Goal: Task Accomplishment & Management: Use online tool/utility

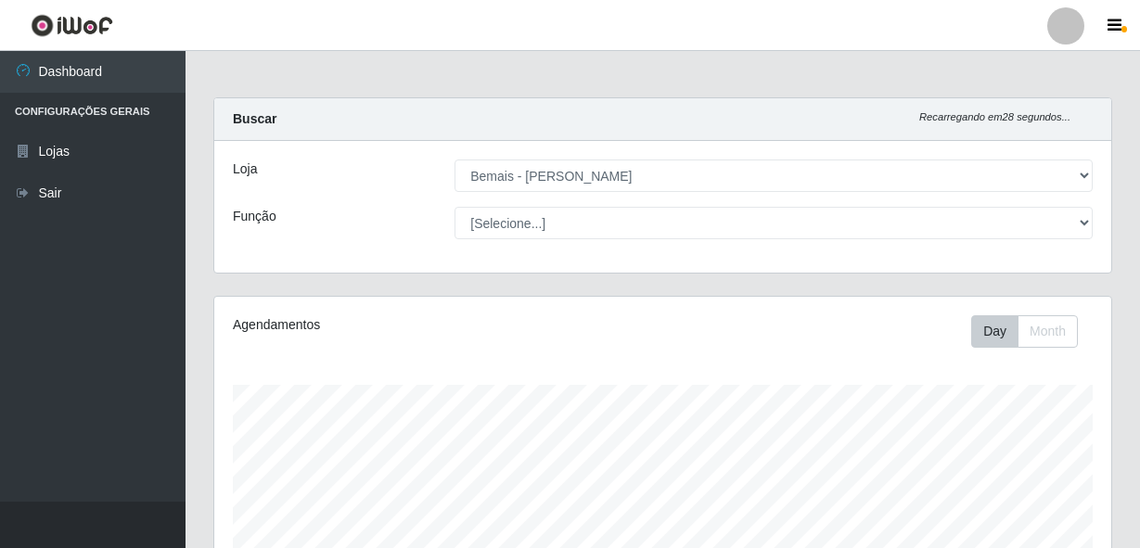
select select "230"
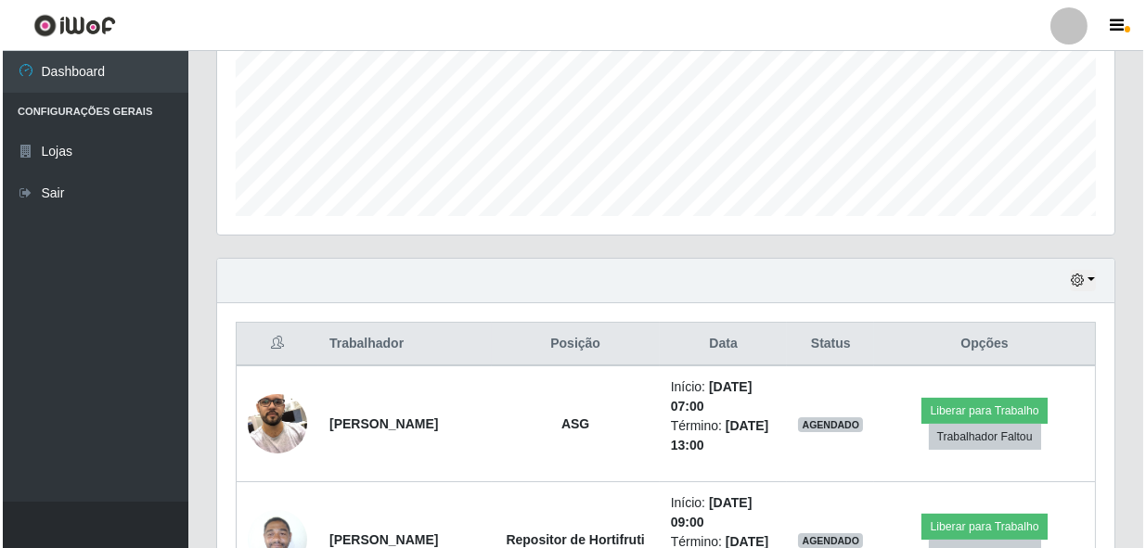
scroll to position [477, 0]
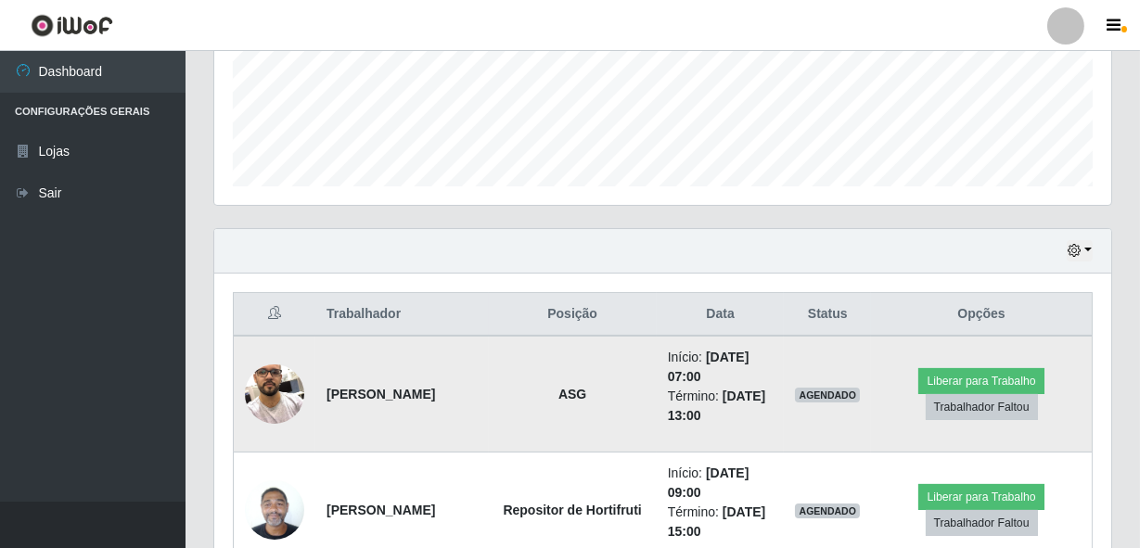
click at [435, 390] on strong "[PERSON_NAME]" at bounding box center [381, 394] width 109 height 15
drag, startPoint x: 367, startPoint y: 403, endPoint x: 328, endPoint y: 381, distance: 44.4
click at [328, 381] on td "[PERSON_NAME]" at bounding box center [401, 394] width 173 height 117
drag, startPoint x: 328, startPoint y: 381, endPoint x: 359, endPoint y: 376, distance: 31.1
copy strong "[PERSON_NAME]"
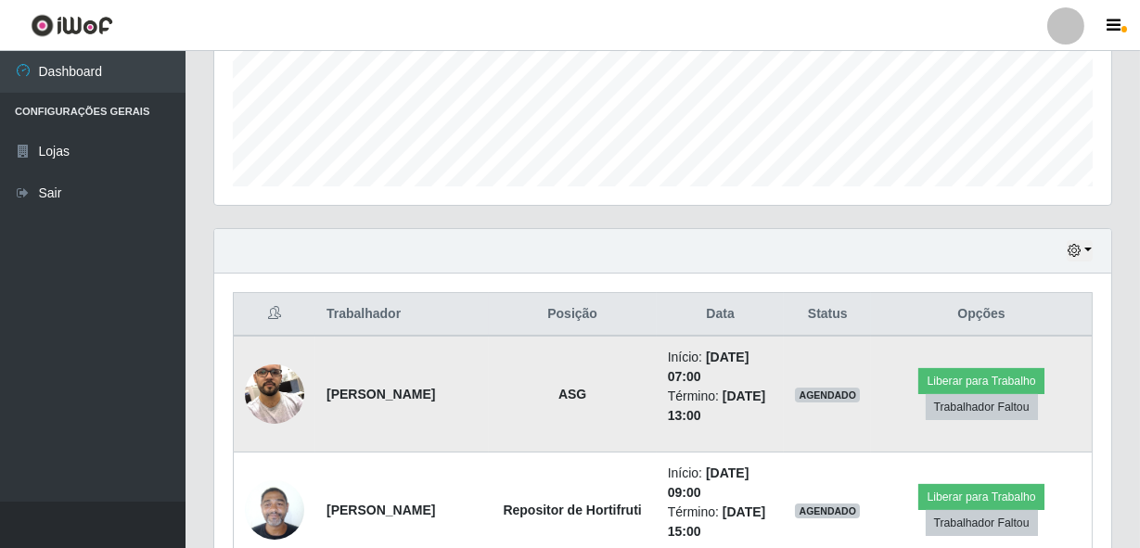
click at [560, 406] on td "ASG" at bounding box center [573, 394] width 168 height 117
click at [996, 412] on button "Trabalhador Faltou" at bounding box center [982, 407] width 112 height 26
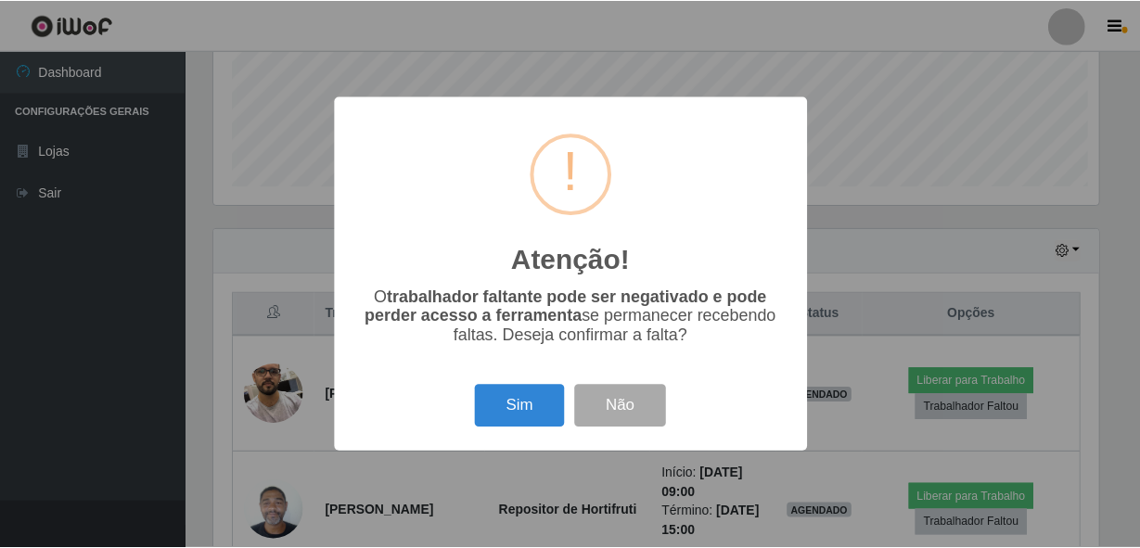
scroll to position [385, 889]
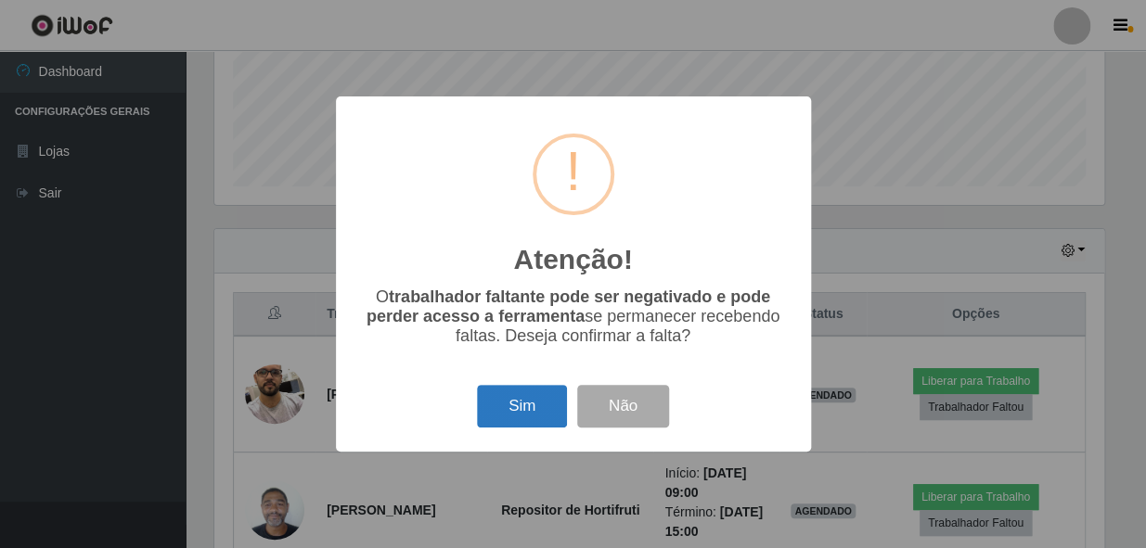
click at [557, 404] on button "Sim" at bounding box center [522, 407] width 90 height 44
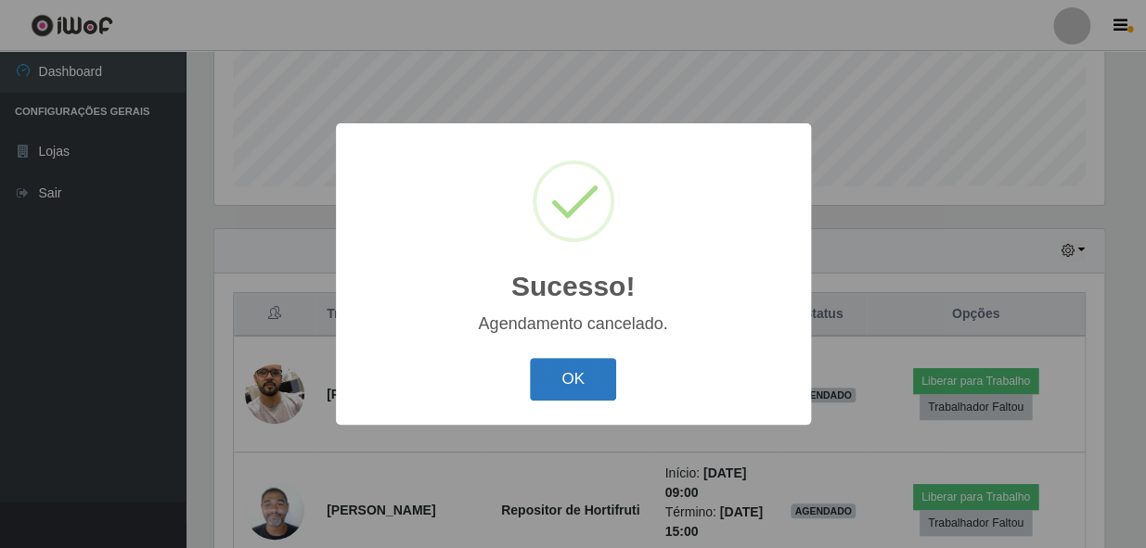
click at [580, 373] on button "OK" at bounding box center [573, 380] width 86 height 44
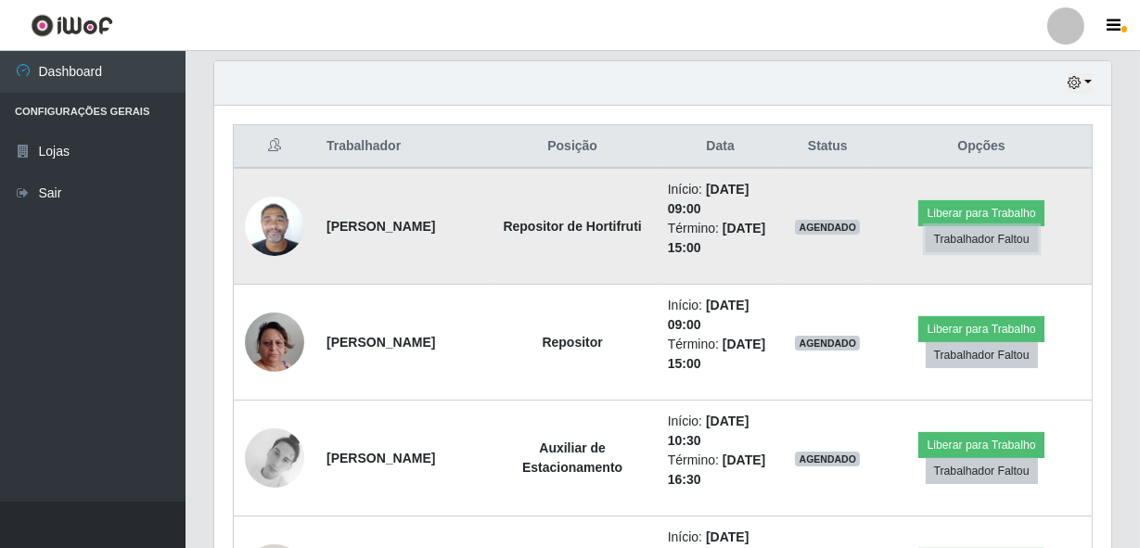
scroll to position [646, 0]
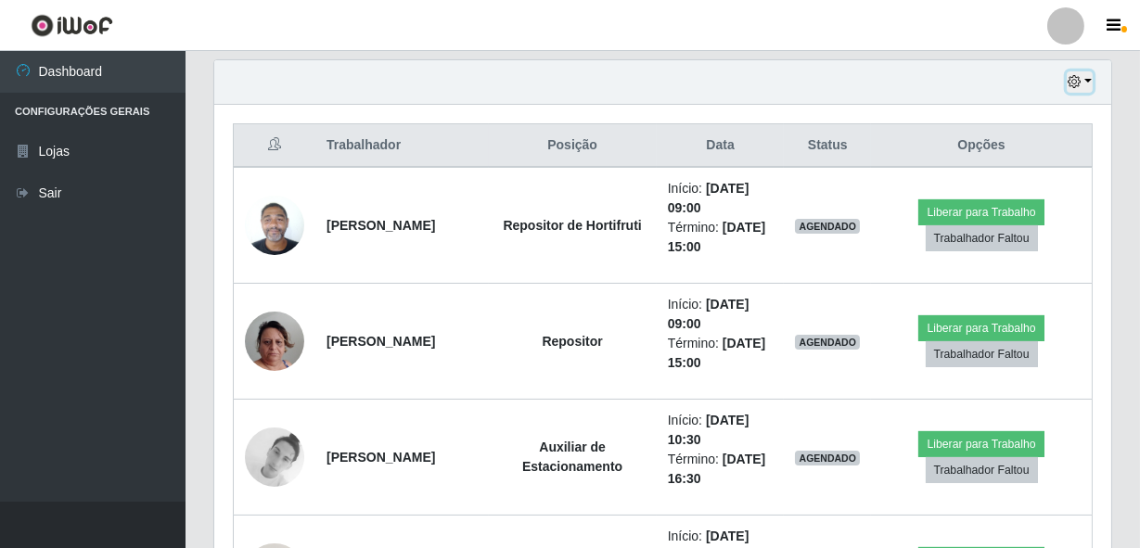
click at [1080, 76] on icon "button" at bounding box center [1074, 81] width 13 height 13
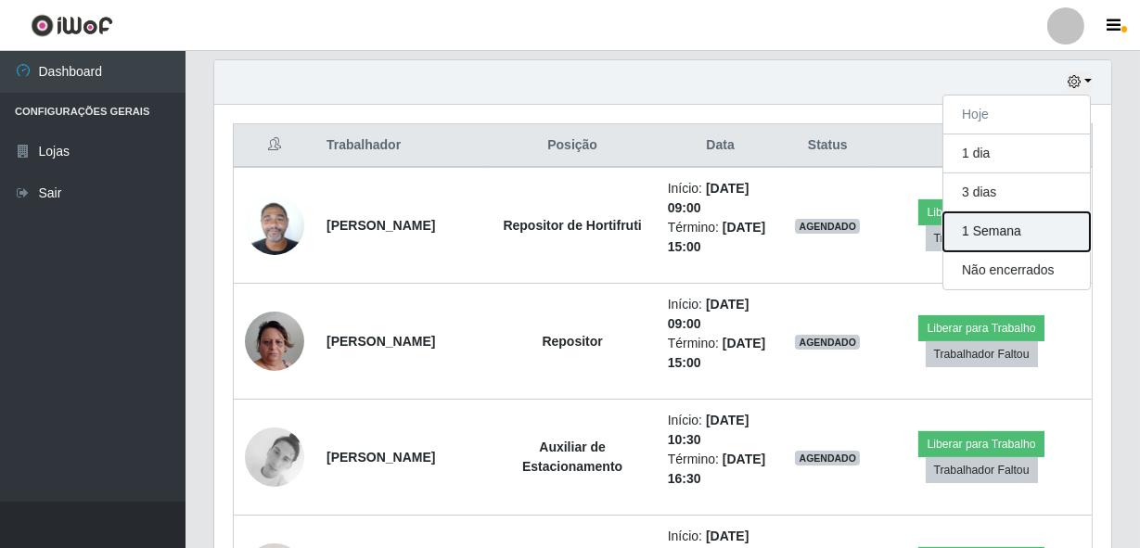
click at [1015, 231] on button "1 Semana" at bounding box center [1016, 231] width 147 height 39
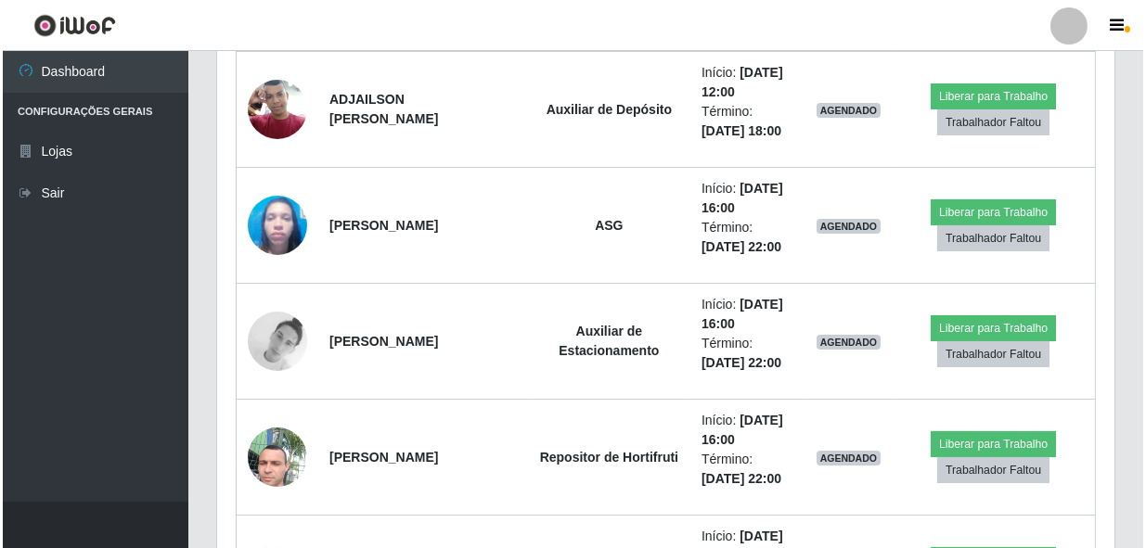
scroll to position [12537, 0]
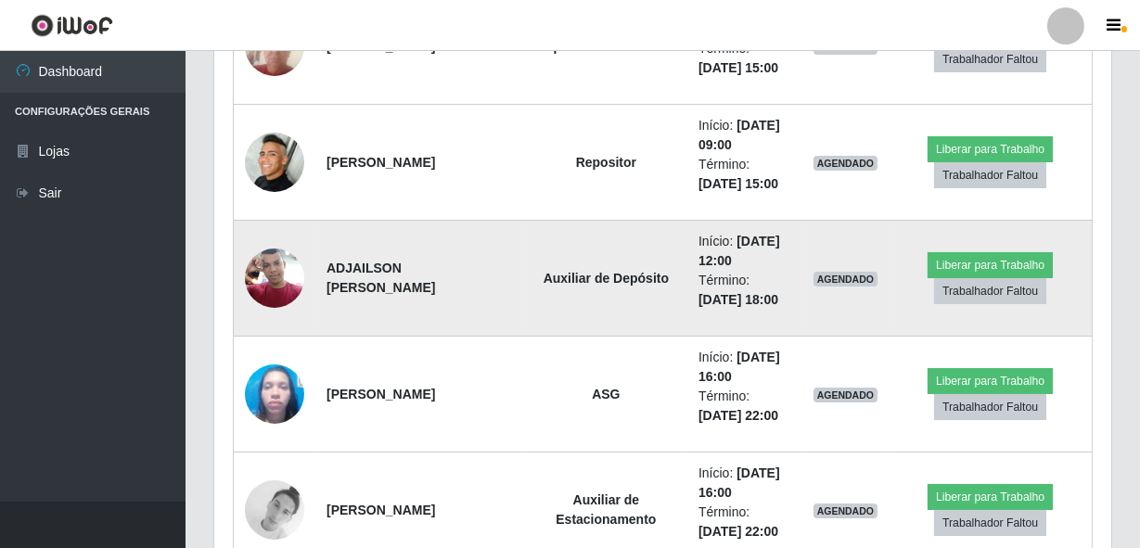
click at [250, 251] on img at bounding box center [274, 277] width 59 height 79
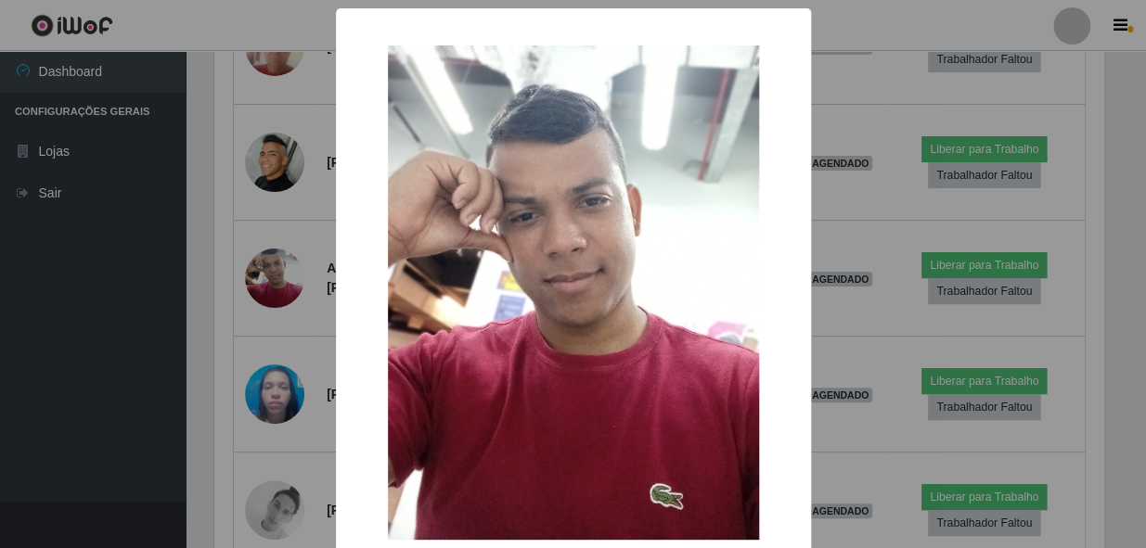
click at [227, 279] on div "× OK Cancel" at bounding box center [573, 274] width 1146 height 548
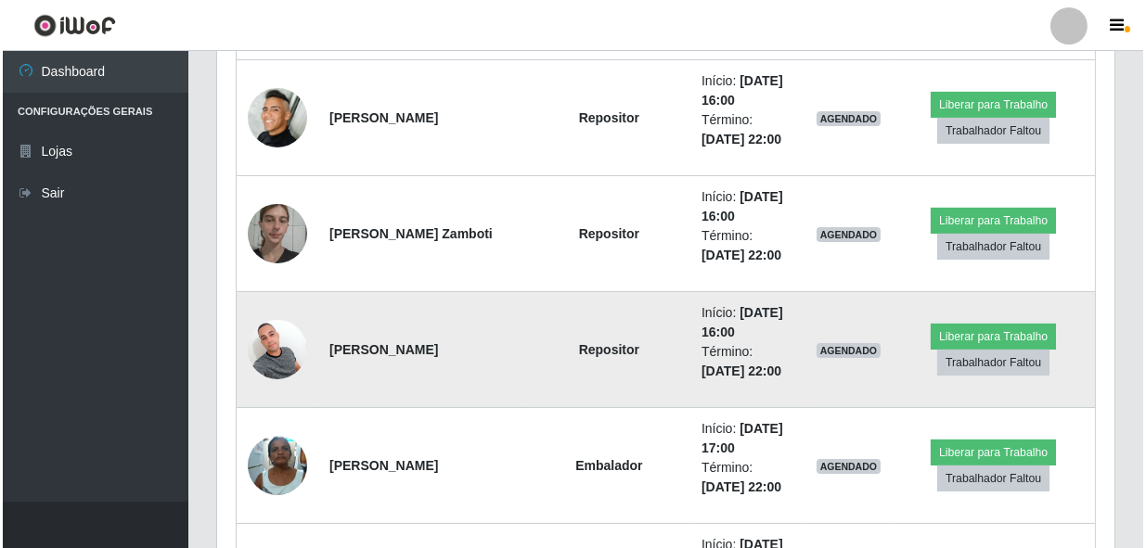
scroll to position [13296, 0]
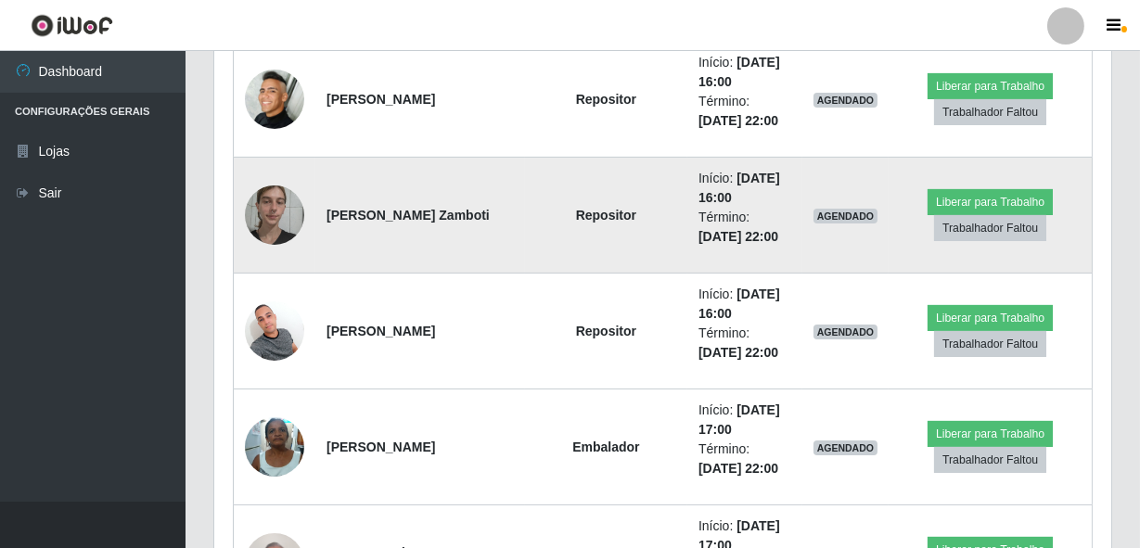
click at [281, 220] on img at bounding box center [274, 214] width 59 height 79
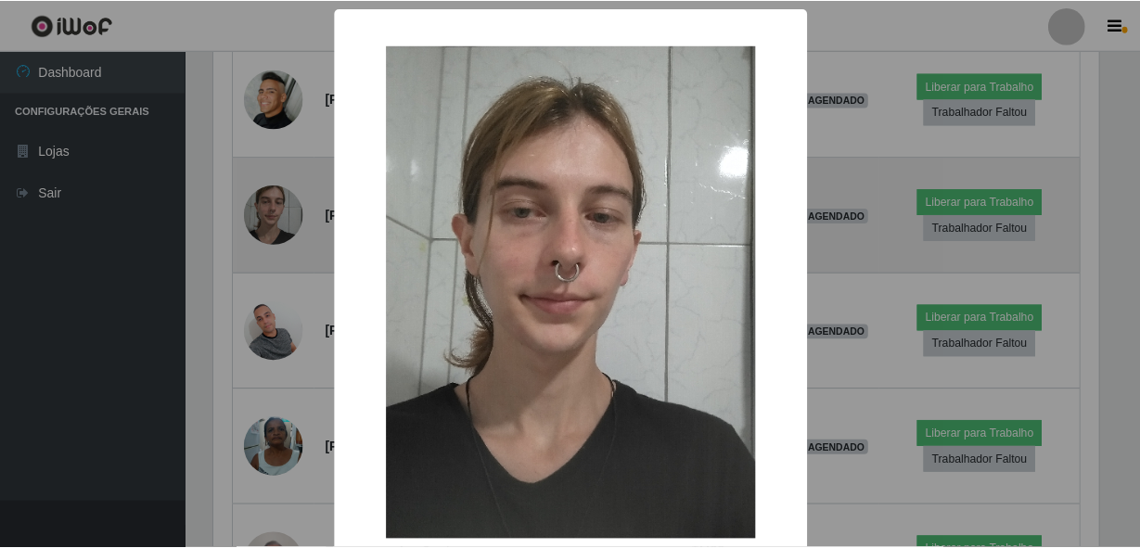
scroll to position [385, 889]
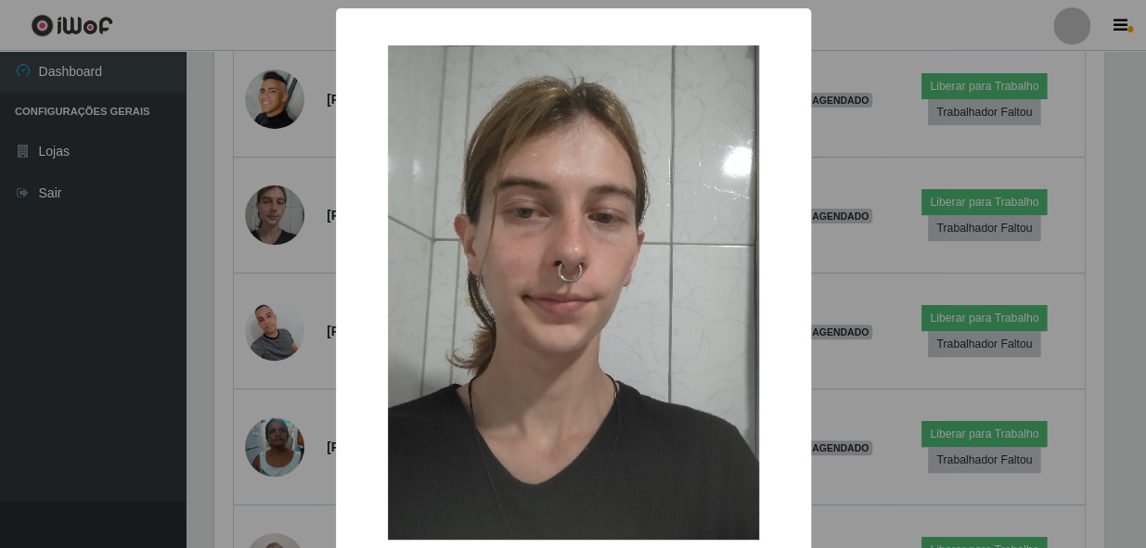
click at [211, 278] on div "× OK Cancel" at bounding box center [573, 274] width 1146 height 548
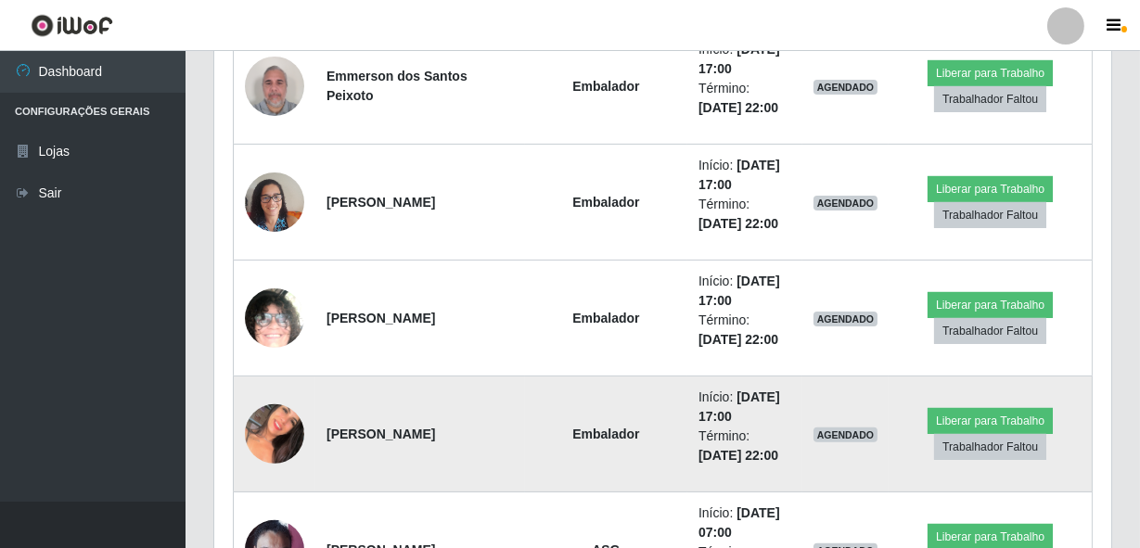
scroll to position [13802, 0]
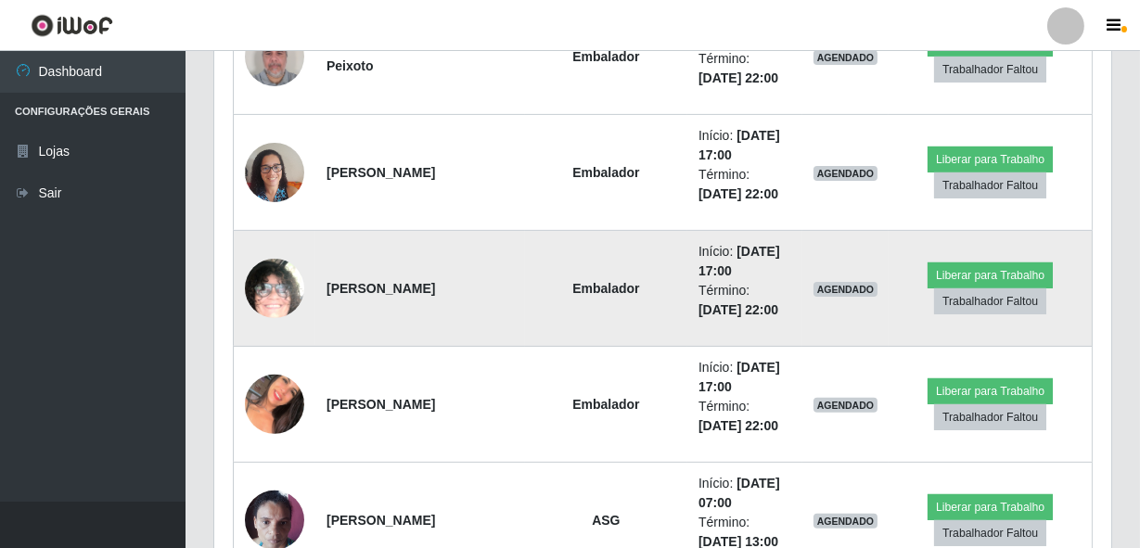
click at [274, 280] on img at bounding box center [274, 289] width 59 height 129
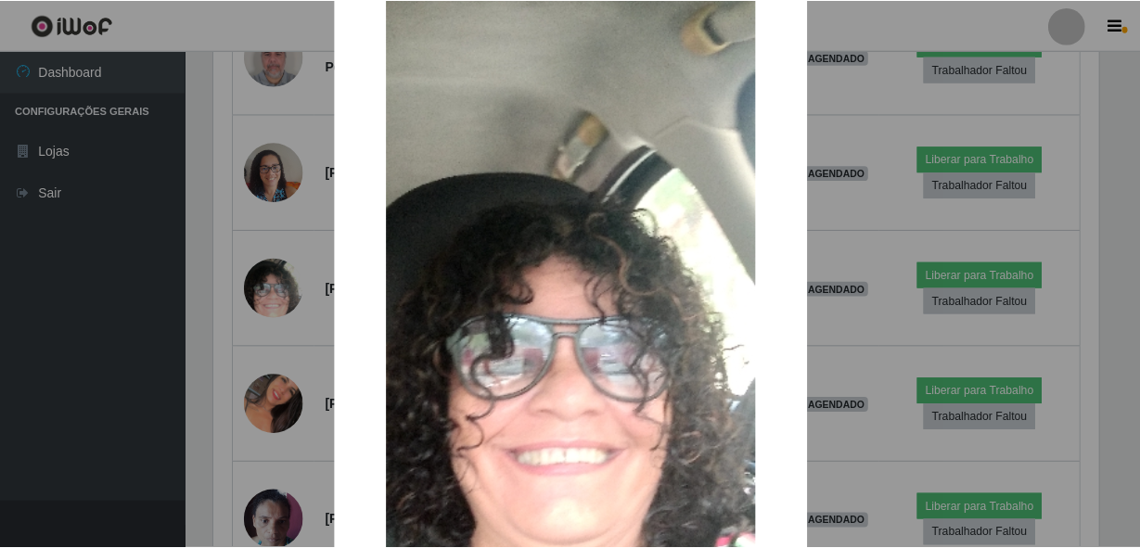
scroll to position [252, 0]
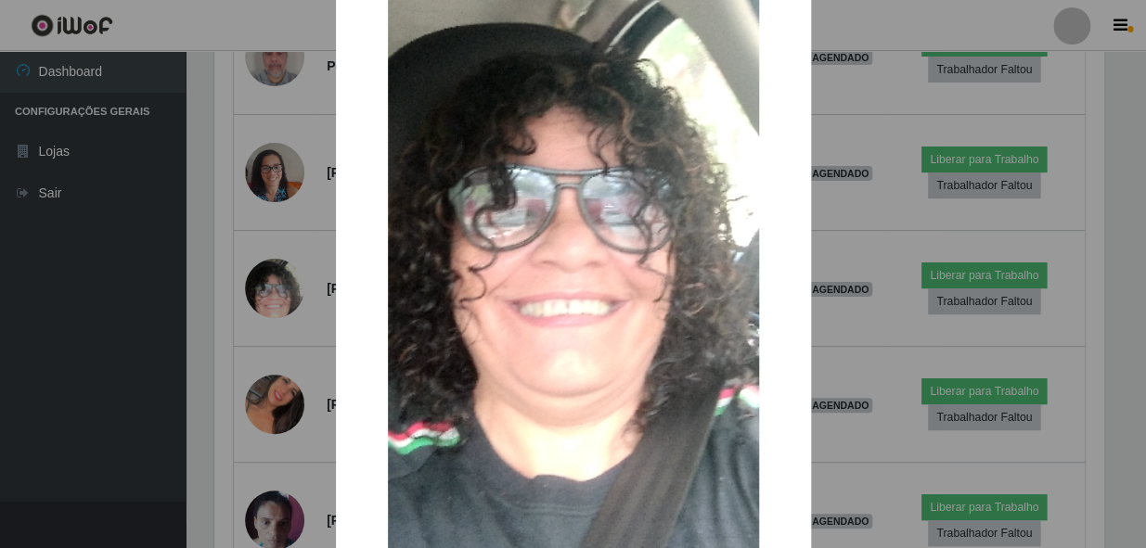
click at [248, 362] on div "× OK Cancel" at bounding box center [573, 274] width 1146 height 548
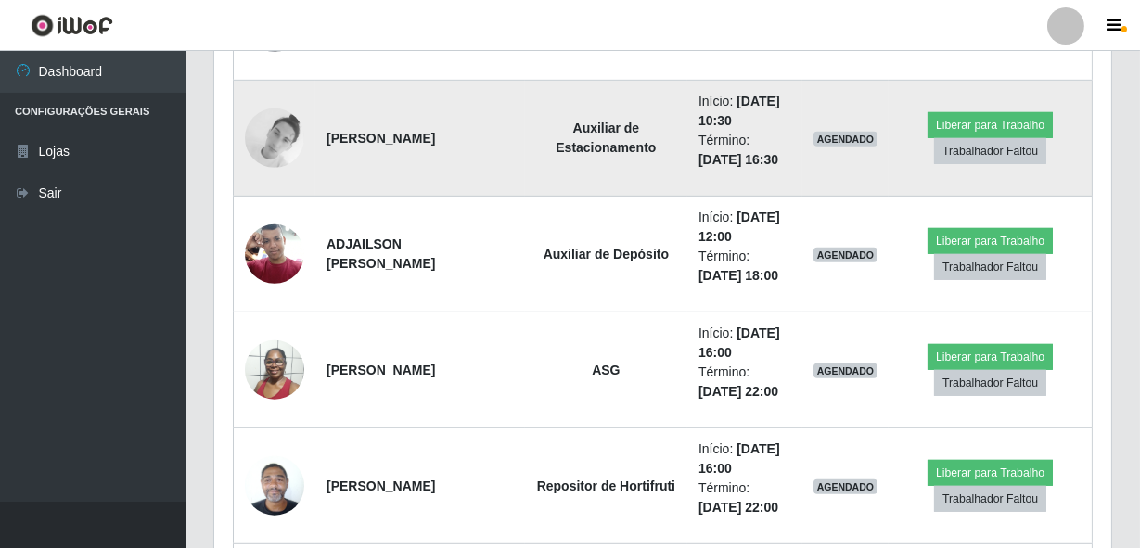
scroll to position [14561, 0]
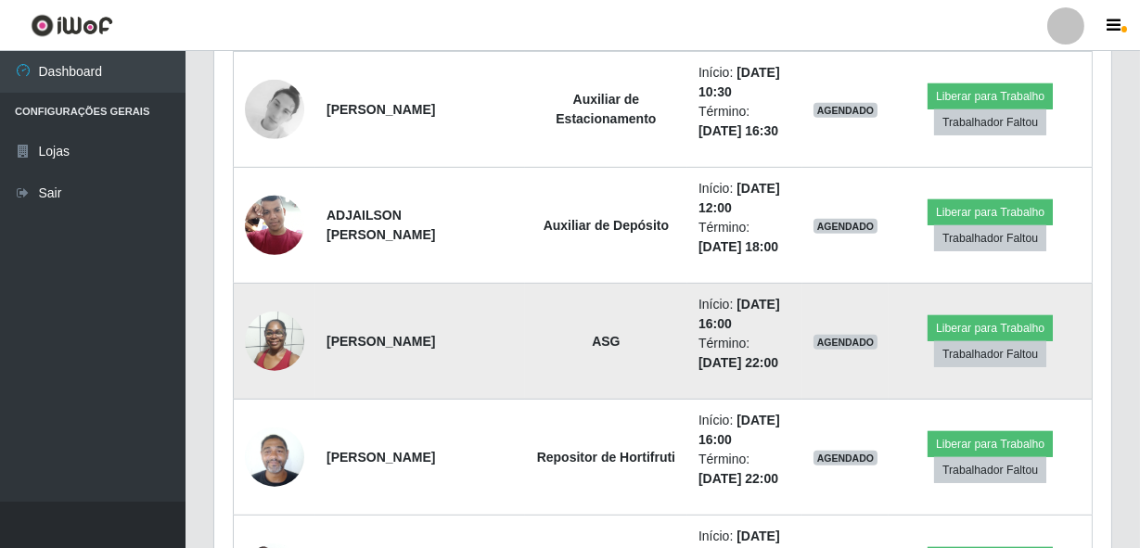
click at [269, 334] on img at bounding box center [274, 340] width 59 height 79
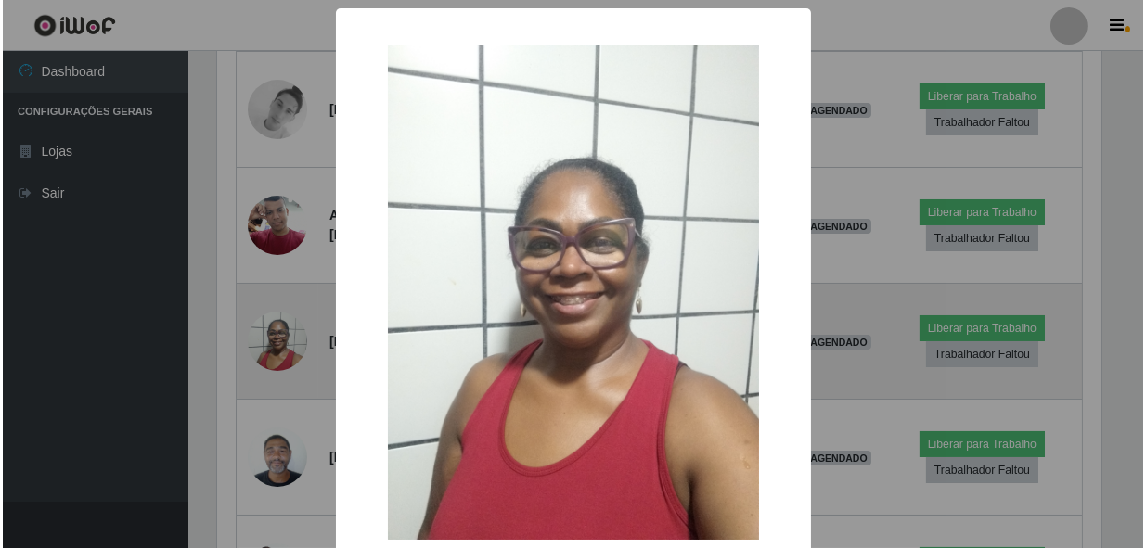
scroll to position [385, 889]
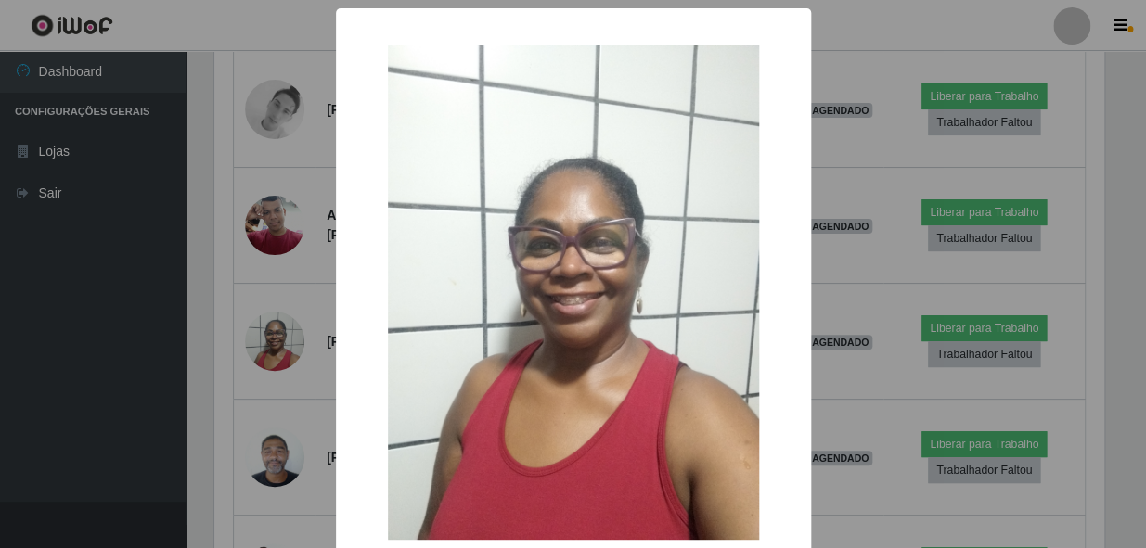
click at [216, 352] on div "× OK Cancel" at bounding box center [573, 274] width 1146 height 548
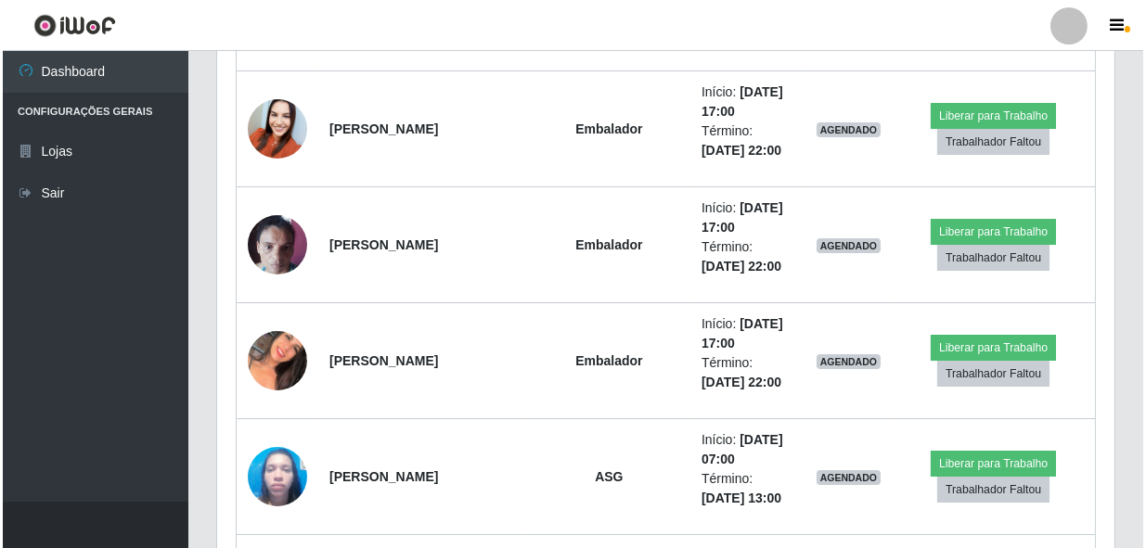
scroll to position [12159, 0]
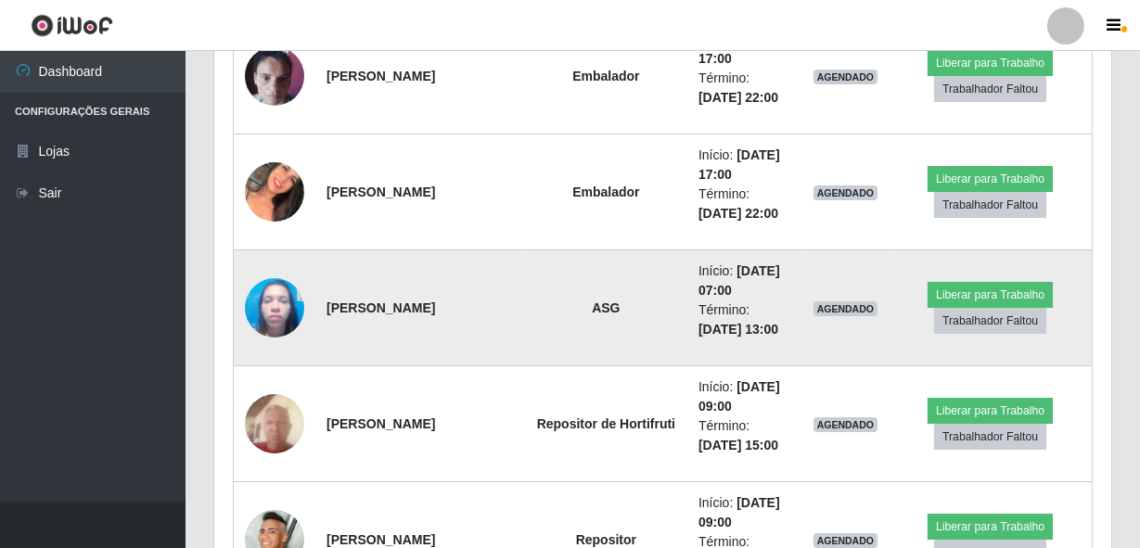
click at [271, 286] on img at bounding box center [274, 307] width 59 height 79
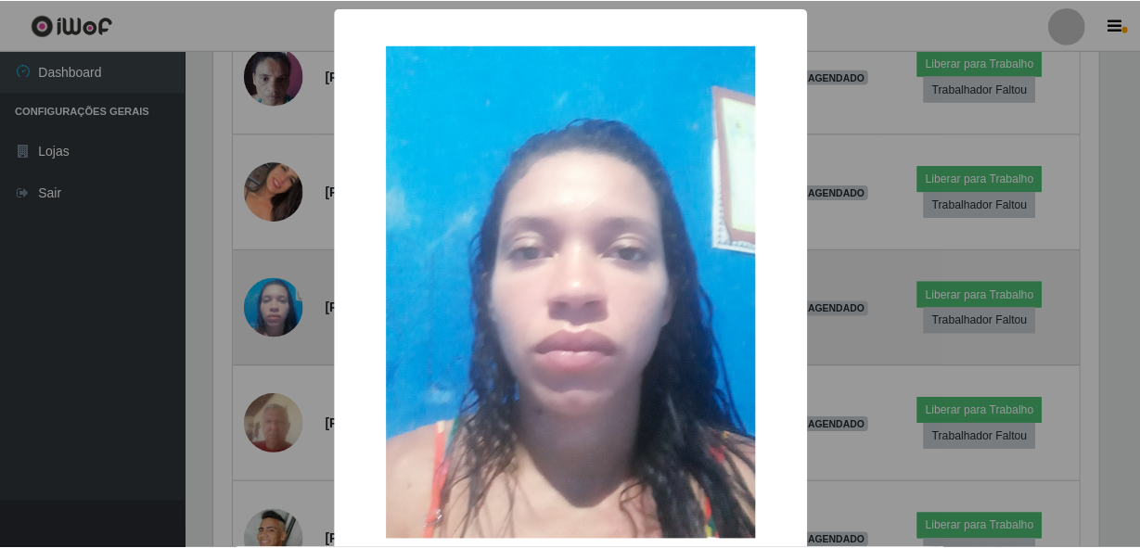
scroll to position [385, 889]
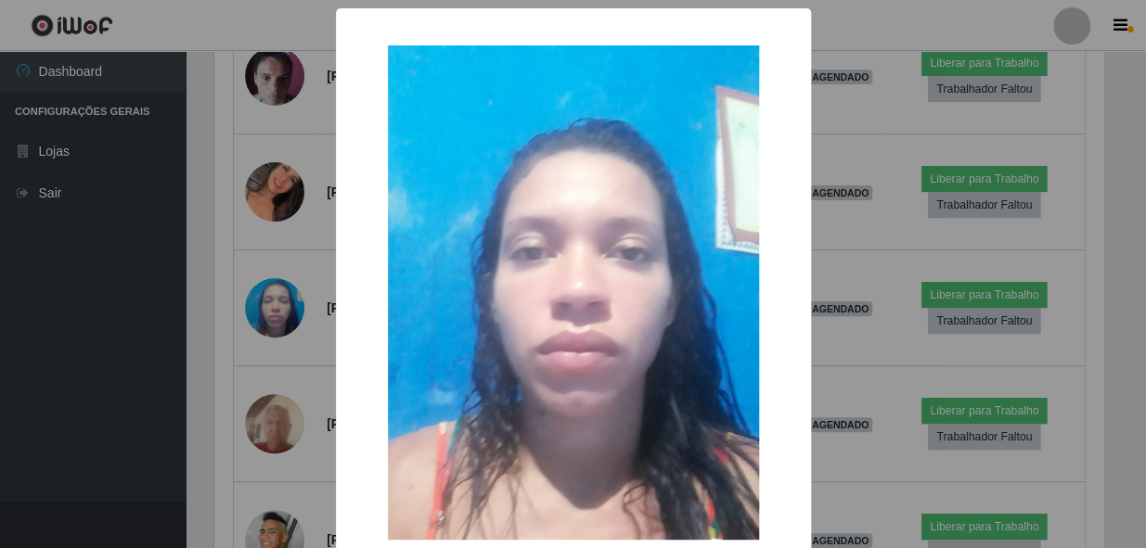
click at [240, 328] on div "× OK Cancel" at bounding box center [573, 274] width 1146 height 548
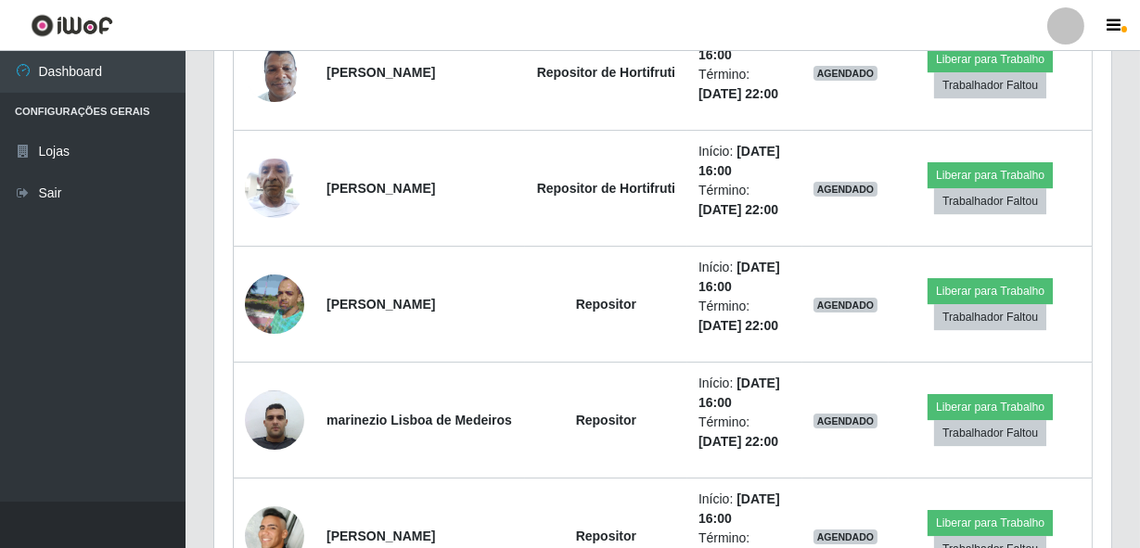
scroll to position [11232, 0]
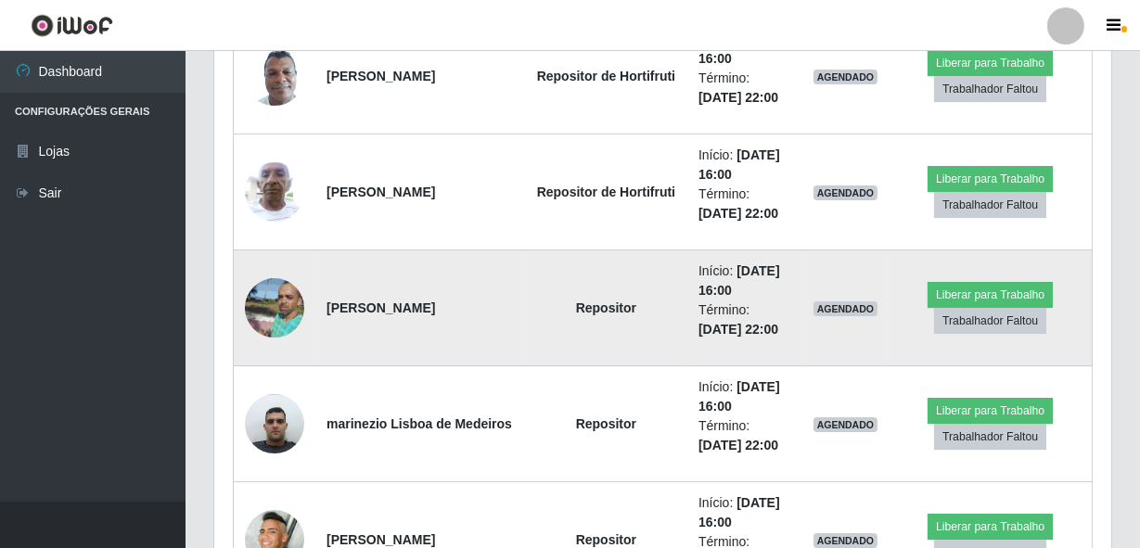
click at [265, 312] on img at bounding box center [274, 308] width 59 height 80
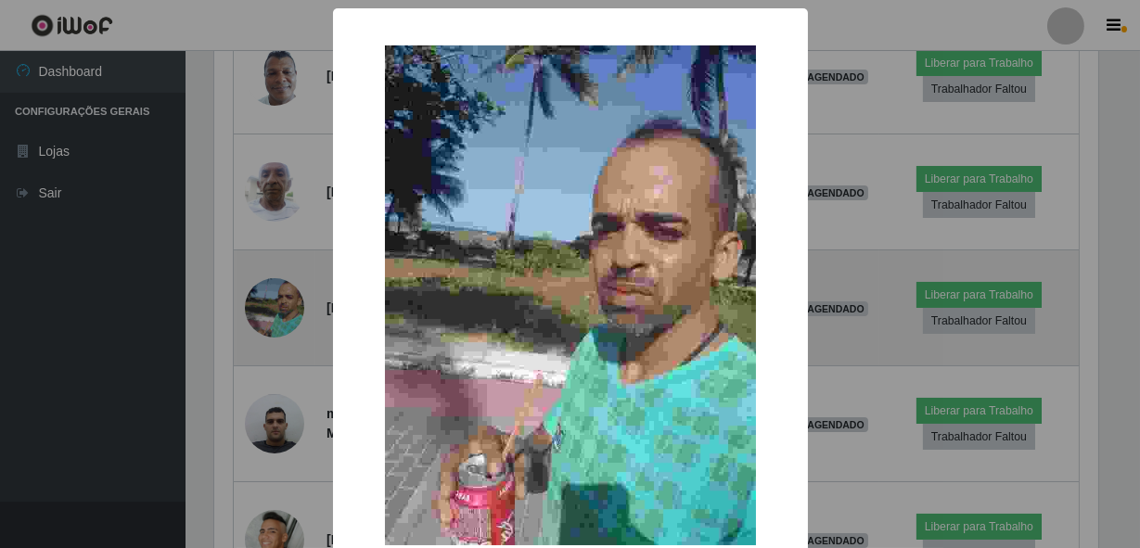
scroll to position [0, 0]
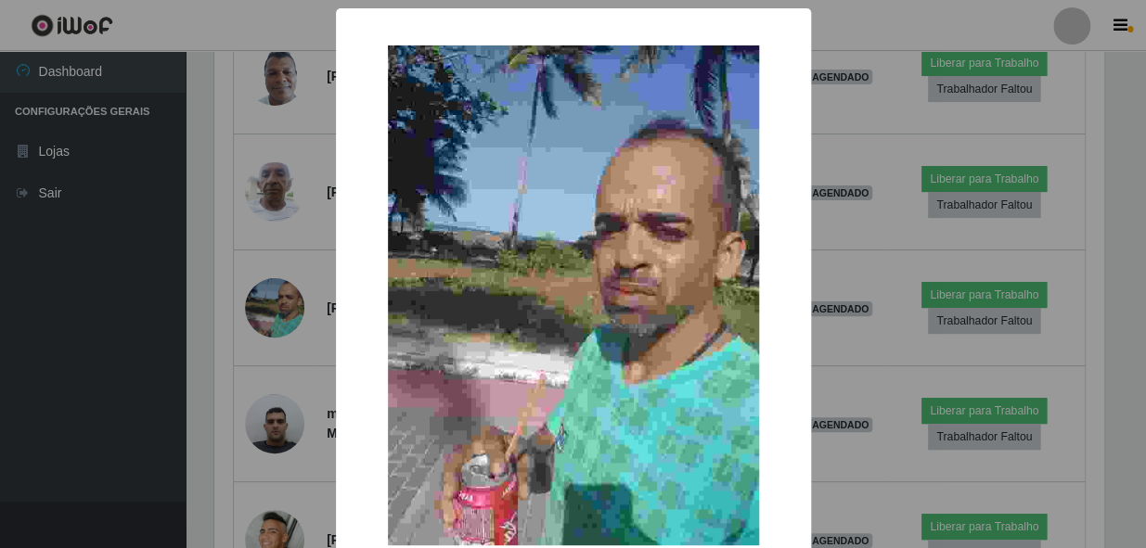
click at [229, 348] on div "× OK Cancel" at bounding box center [573, 274] width 1146 height 548
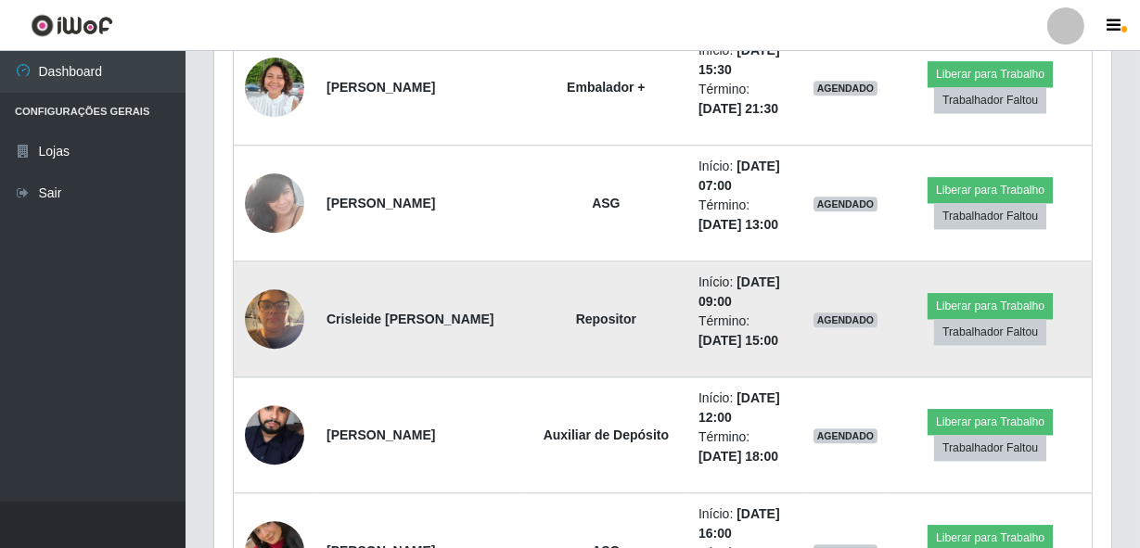
click at [272, 320] on img at bounding box center [274, 318] width 59 height 79
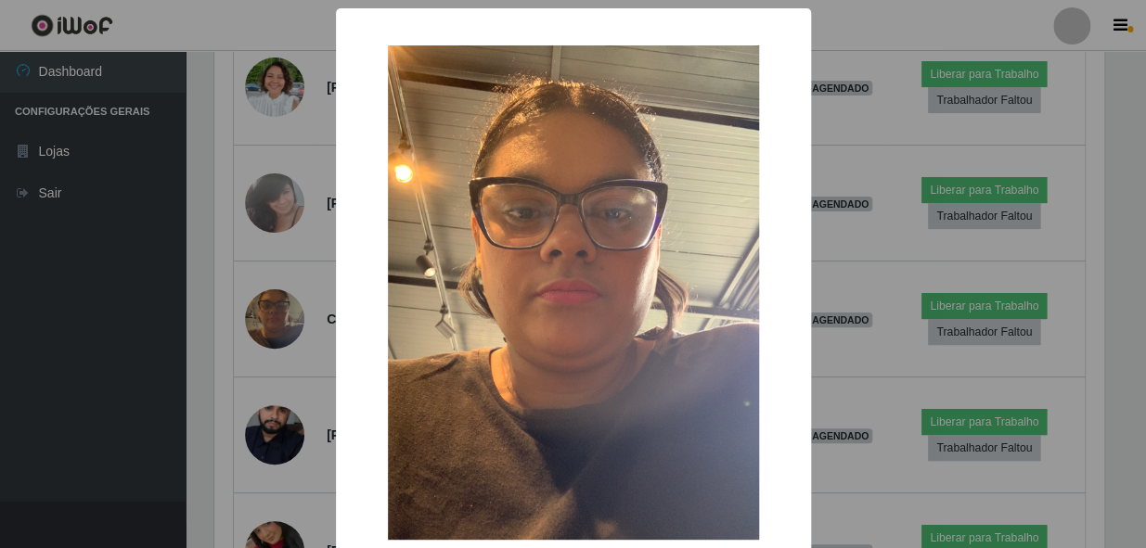
click at [242, 363] on div "× OK Cancel" at bounding box center [573, 274] width 1146 height 548
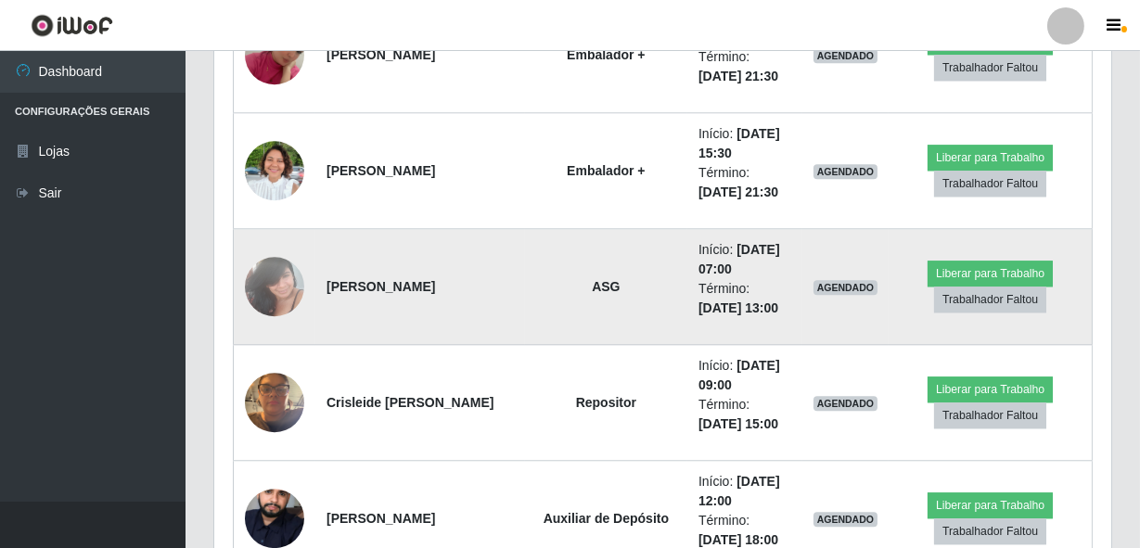
click at [277, 297] on img at bounding box center [274, 286] width 59 height 79
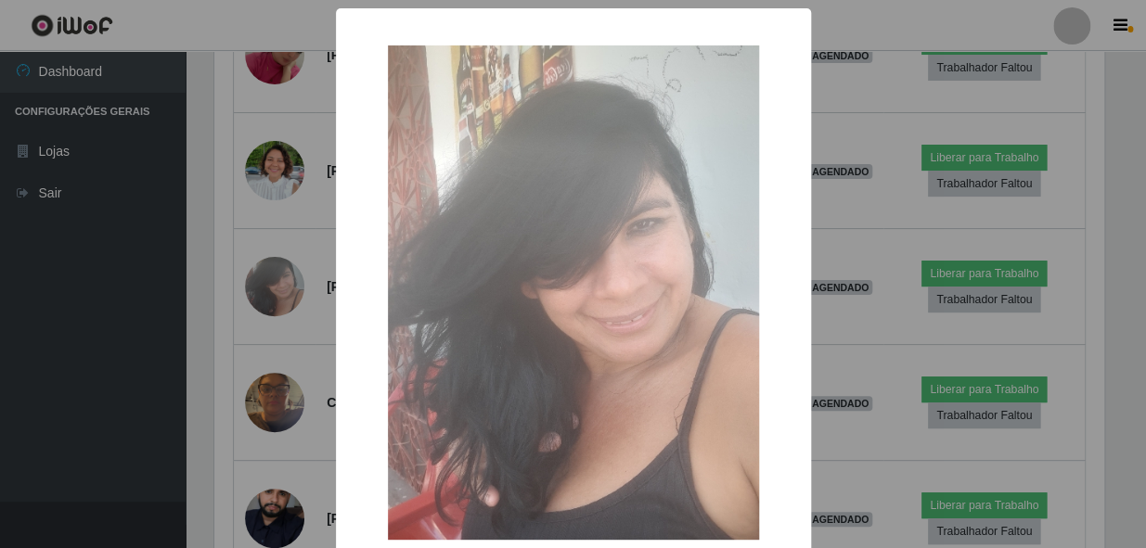
click at [234, 361] on div "× OK Cancel" at bounding box center [573, 274] width 1146 height 548
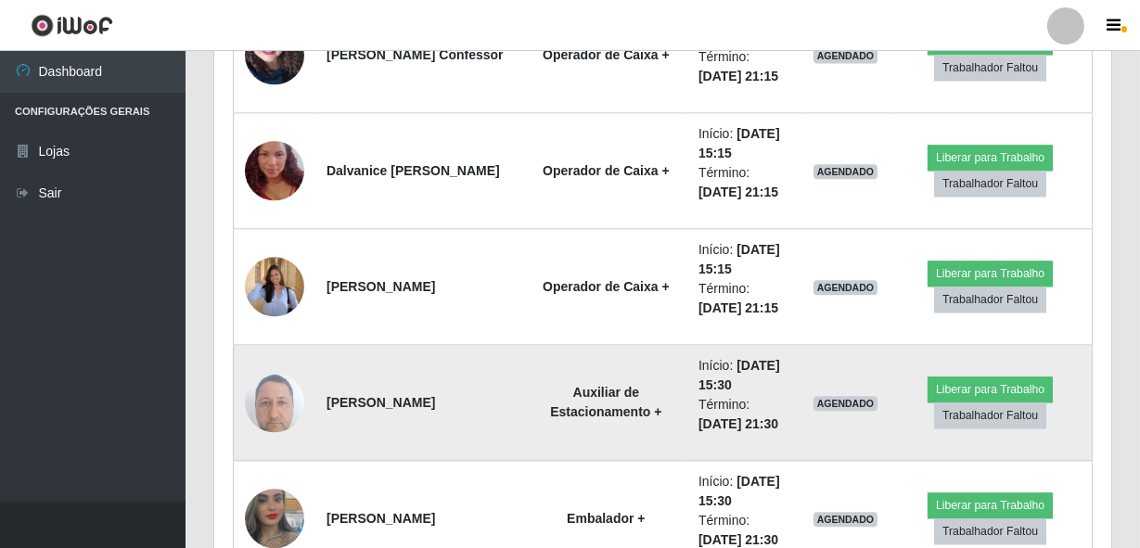
click at [278, 384] on img at bounding box center [274, 402] width 59 height 79
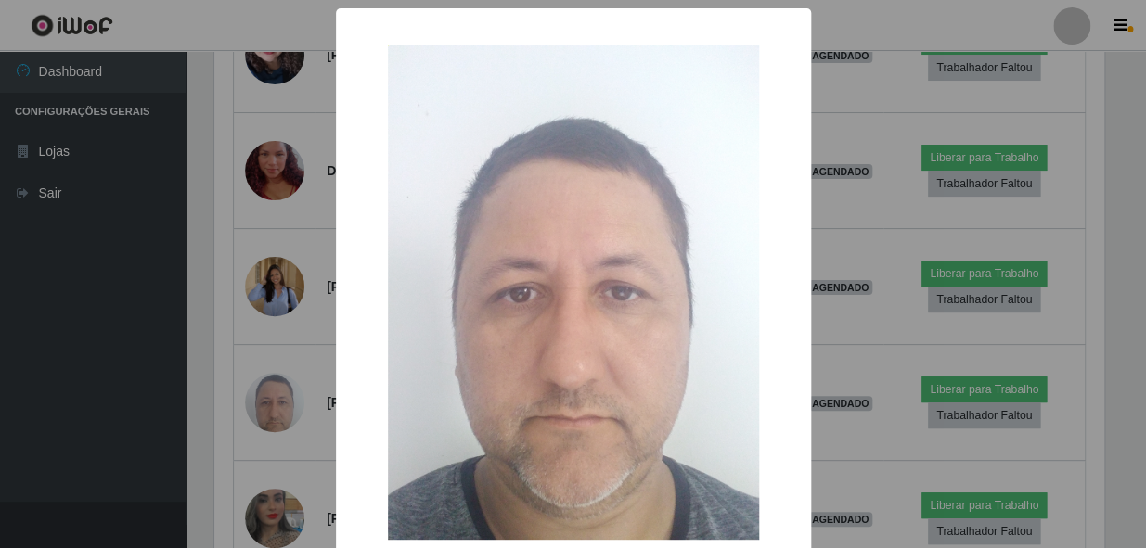
click at [236, 404] on div "× OK Cancel" at bounding box center [573, 274] width 1146 height 548
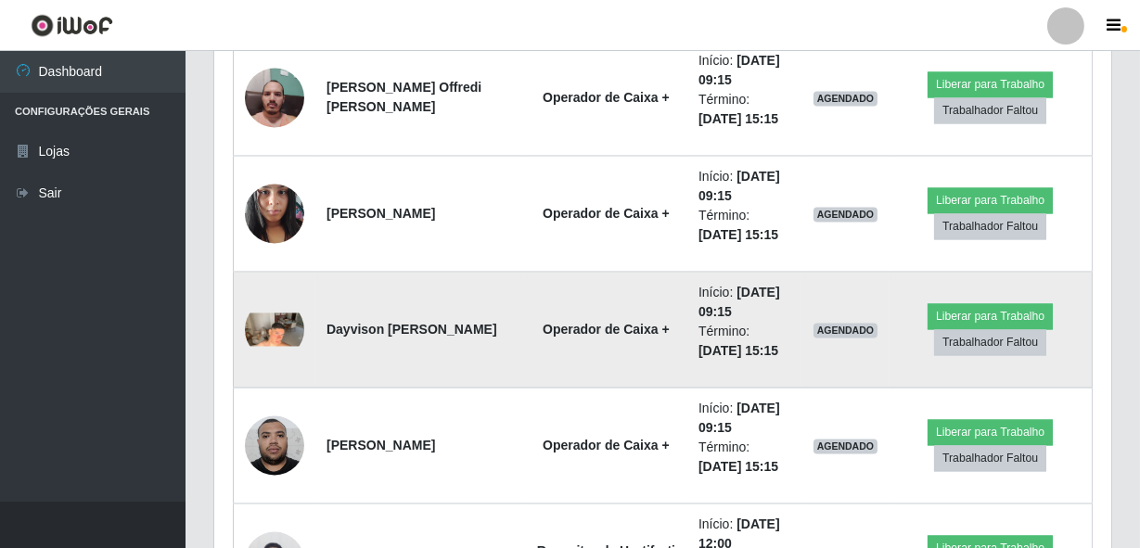
click at [280, 322] on img at bounding box center [274, 329] width 59 height 33
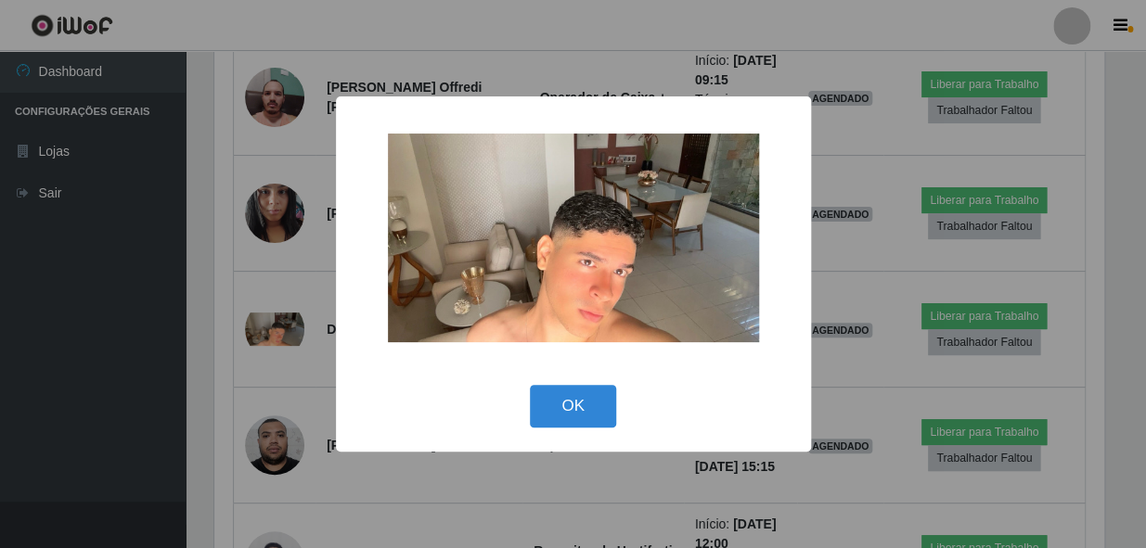
click at [231, 386] on div "× OK Cancel" at bounding box center [573, 274] width 1146 height 548
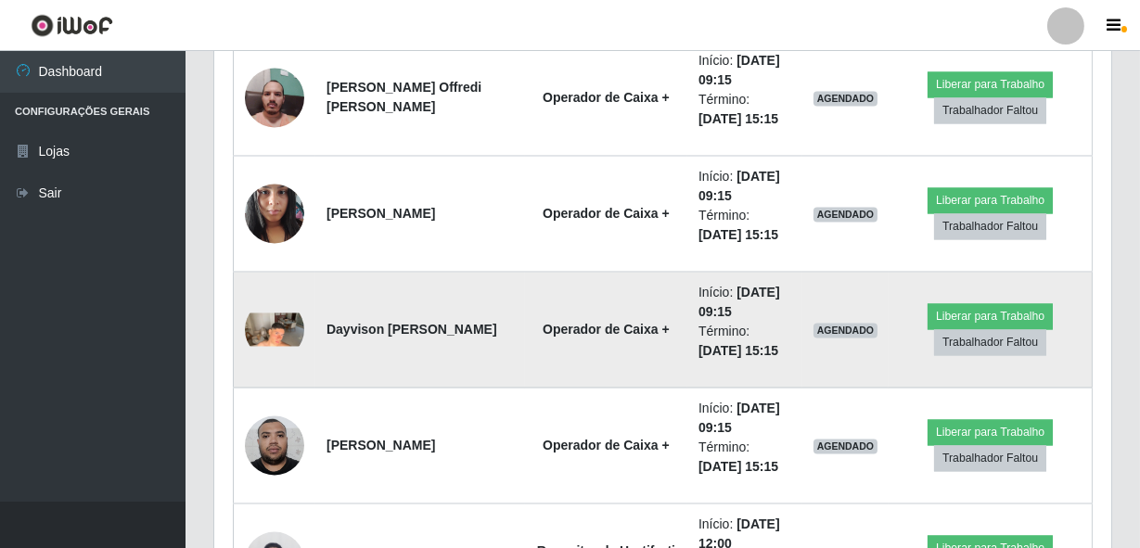
click at [292, 323] on img at bounding box center [274, 329] width 59 height 33
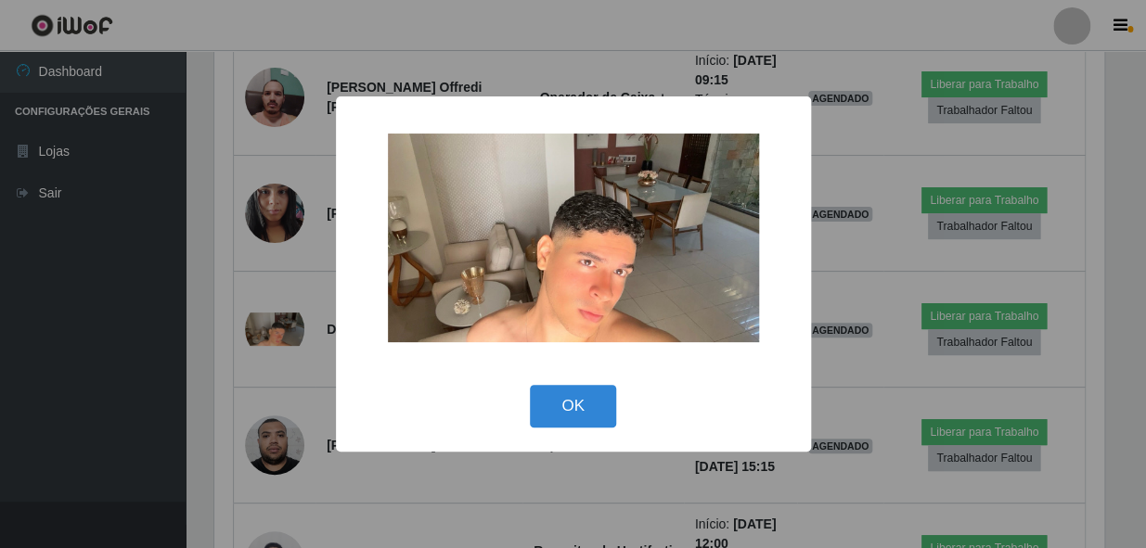
click at [253, 347] on div "× OK Cancel" at bounding box center [573, 274] width 1146 height 548
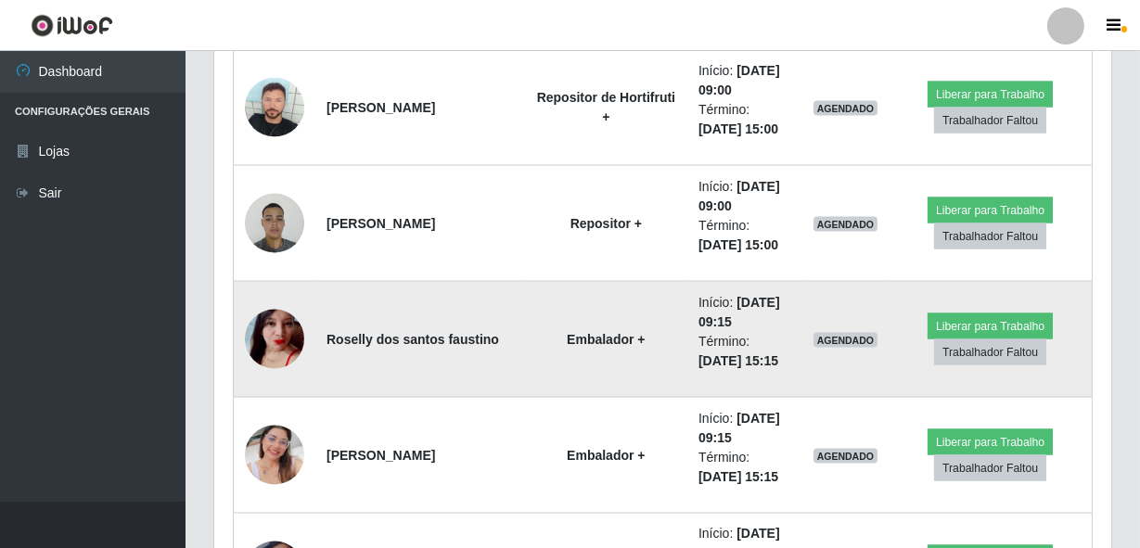
click at [267, 341] on img at bounding box center [274, 339] width 59 height 107
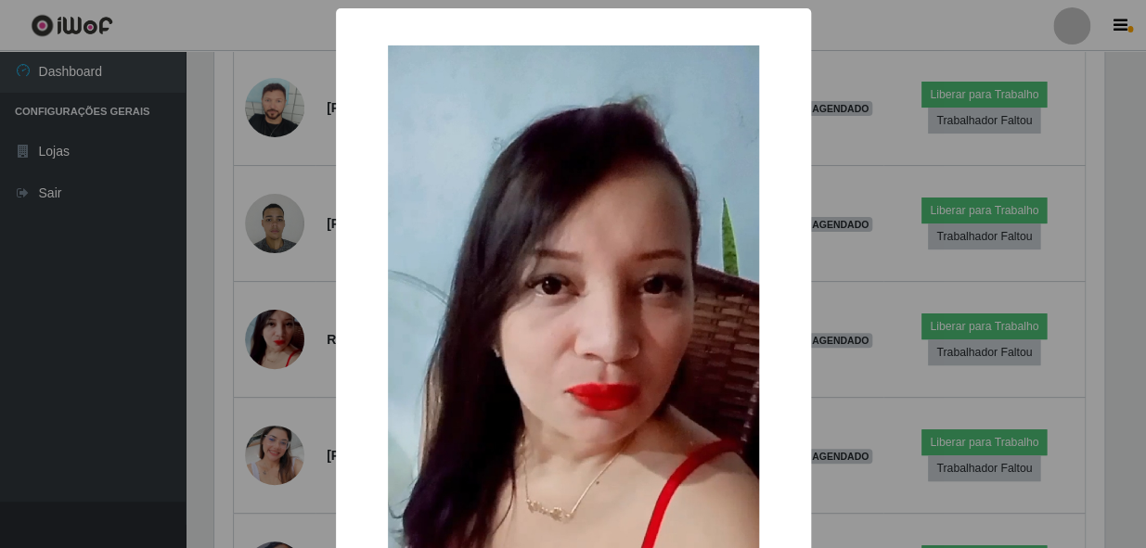
click at [242, 390] on div "× OK Cancel" at bounding box center [573, 274] width 1146 height 548
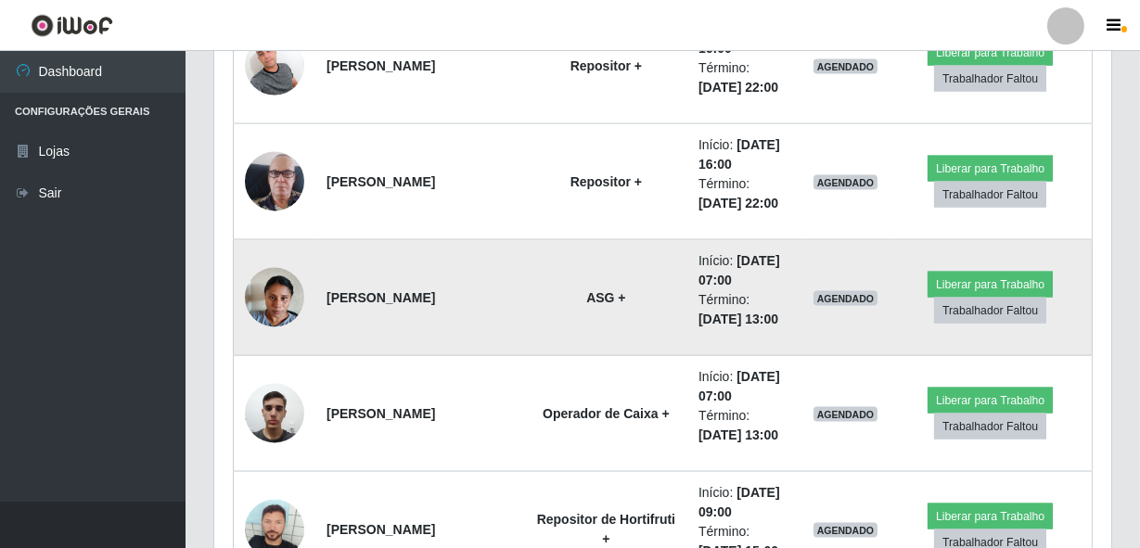
click at [276, 304] on img at bounding box center [274, 297] width 59 height 79
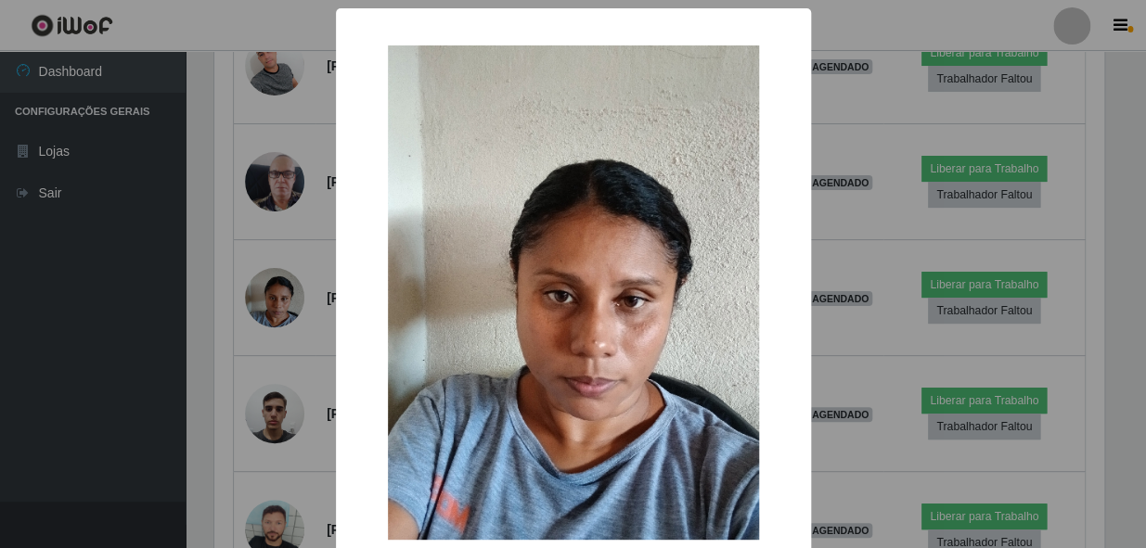
click at [218, 347] on div "× OK Cancel" at bounding box center [573, 274] width 1146 height 548
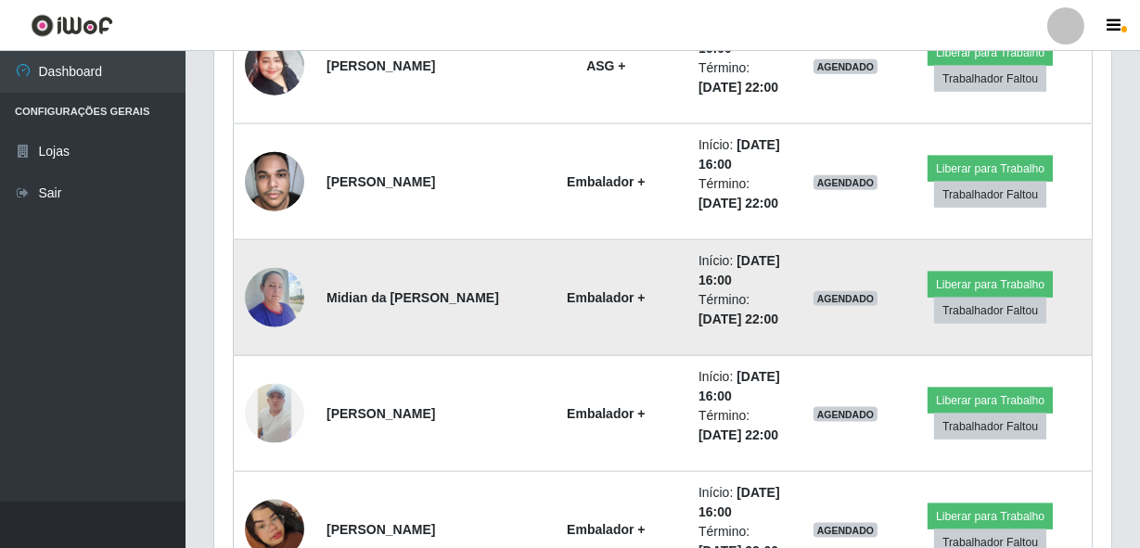
click at [283, 285] on img at bounding box center [274, 297] width 59 height 79
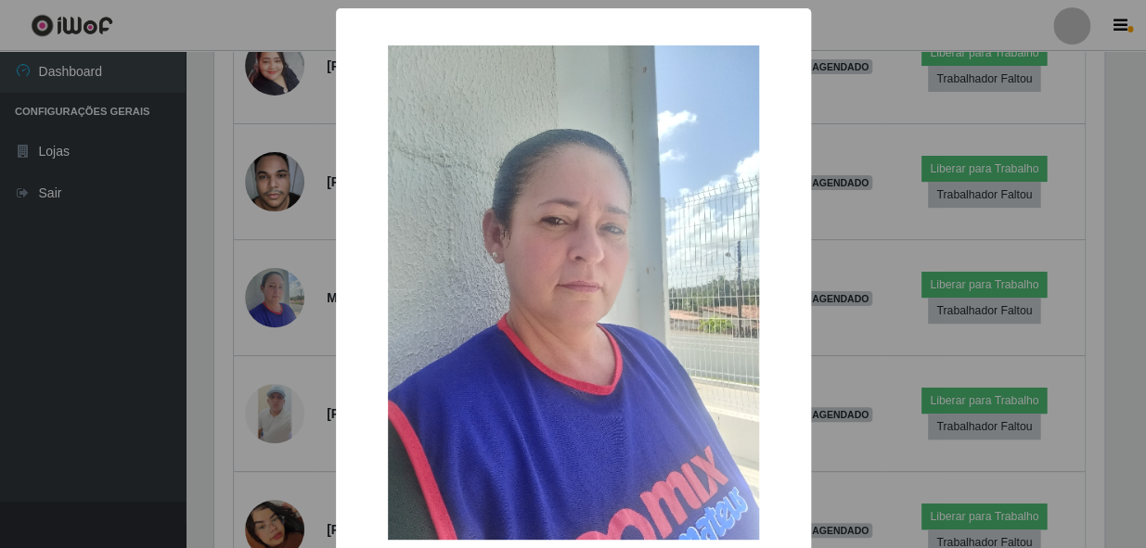
click at [262, 301] on div "× OK Cancel" at bounding box center [573, 274] width 1146 height 548
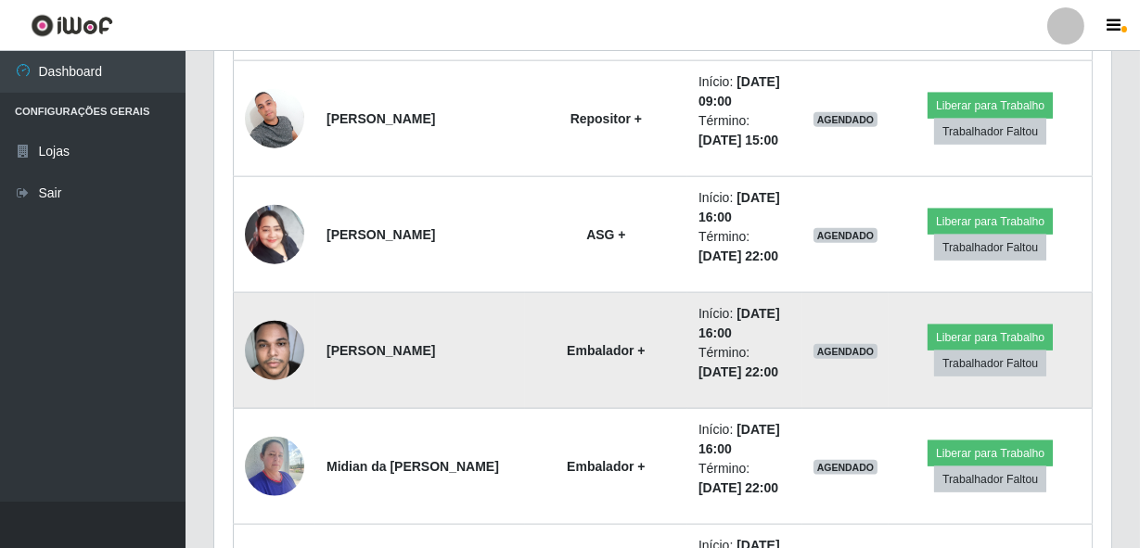
click at [263, 349] on img at bounding box center [274, 350] width 59 height 79
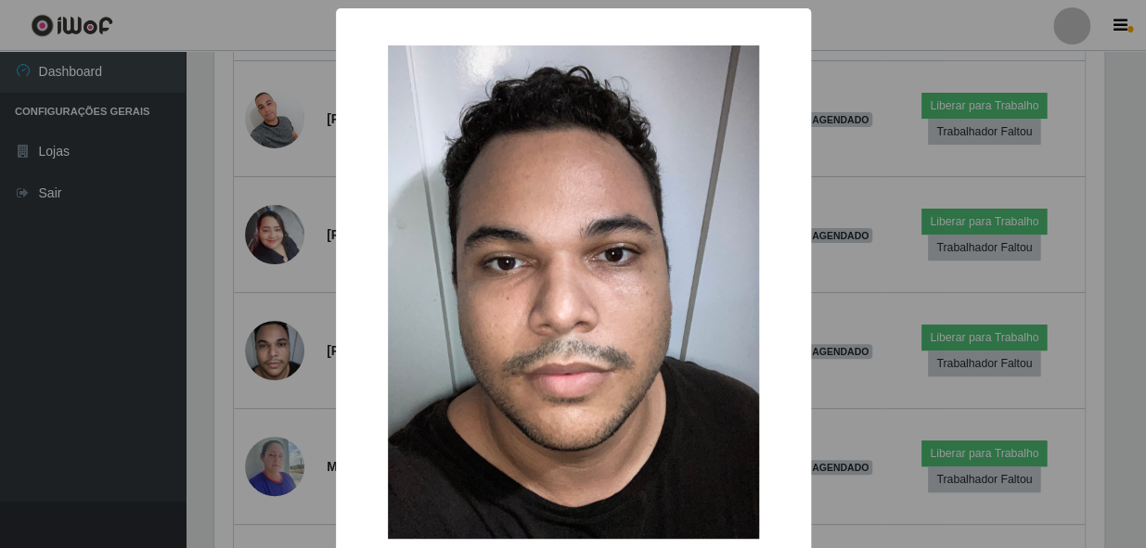
click at [245, 355] on div "× OK Cancel" at bounding box center [573, 274] width 1146 height 548
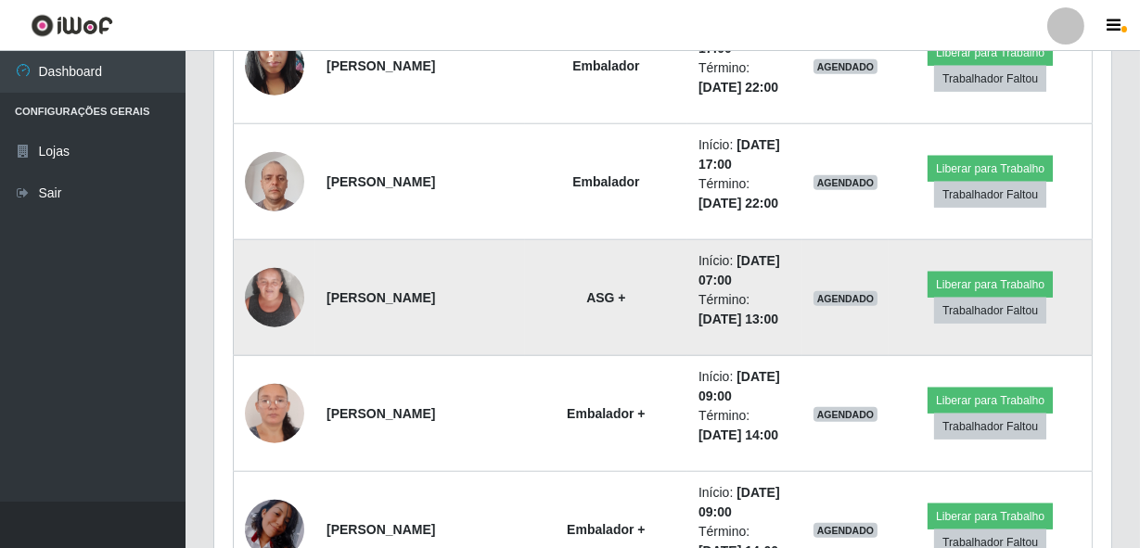
click at [276, 304] on img at bounding box center [274, 297] width 59 height 79
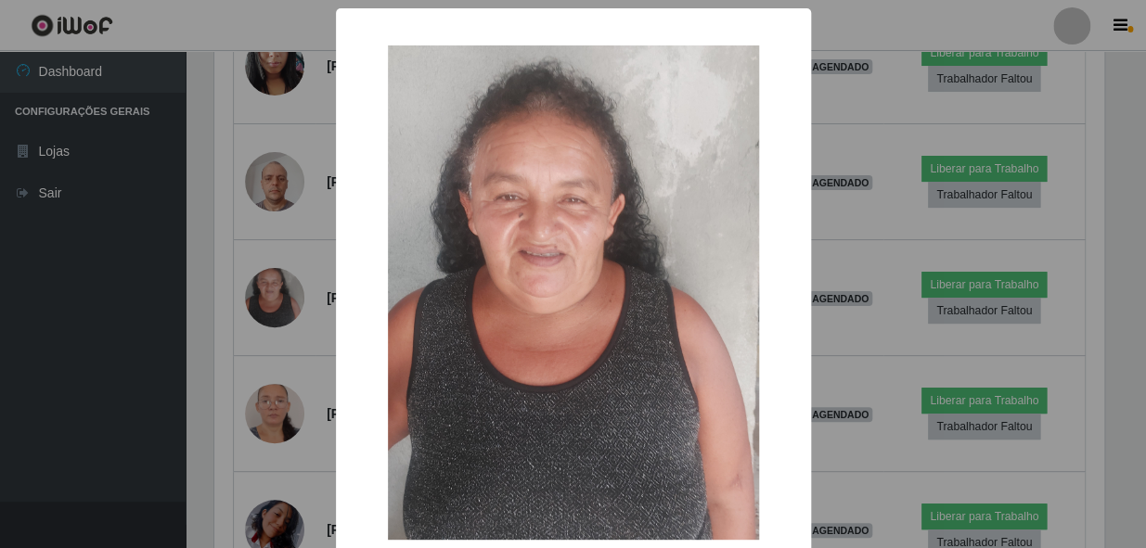
click at [207, 407] on div "× OK Cancel" at bounding box center [573, 274] width 1146 height 548
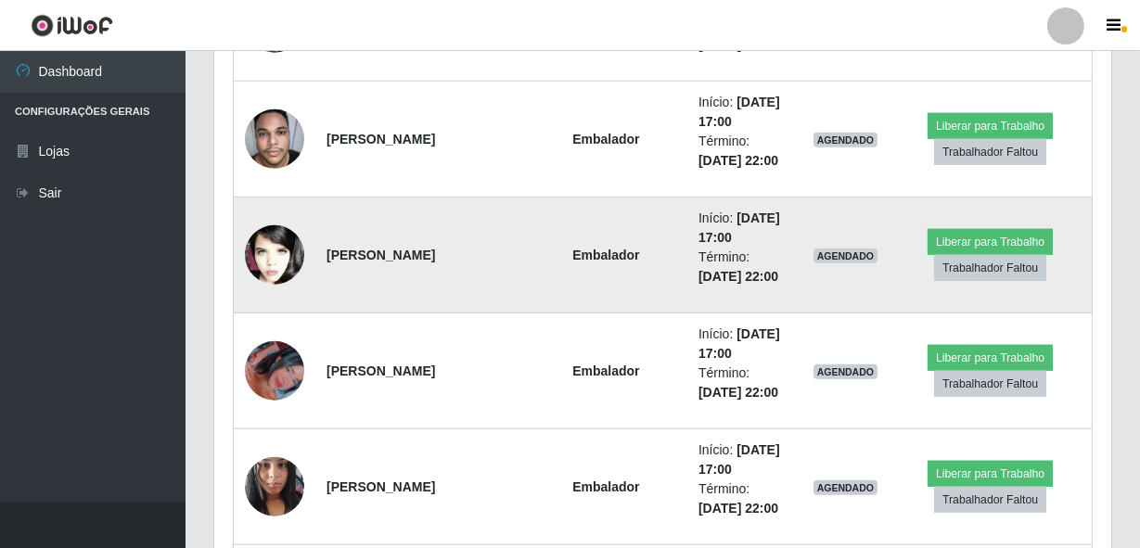
click at [294, 263] on img at bounding box center [274, 256] width 59 height 90
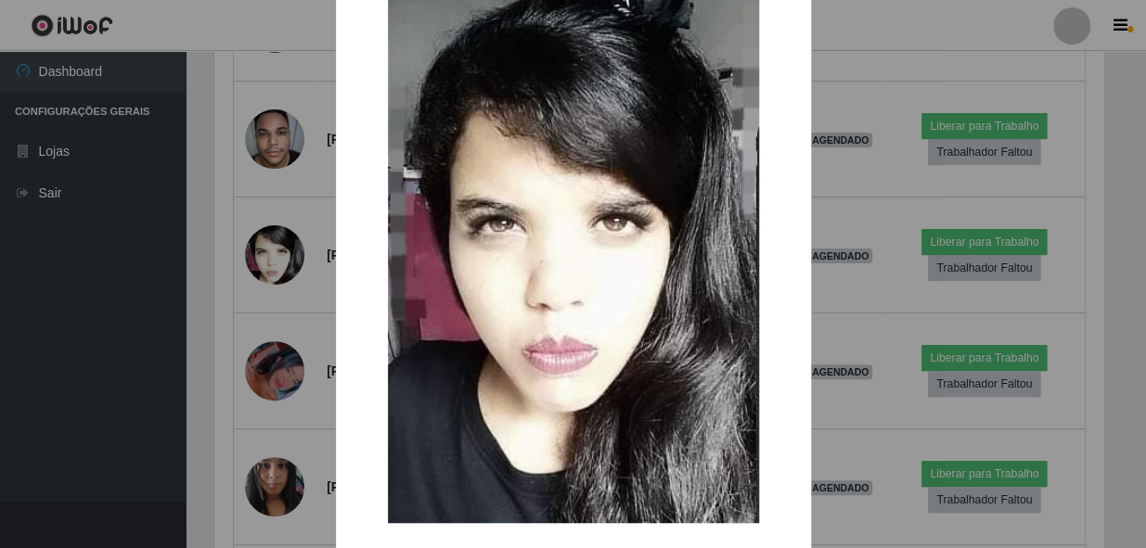
click at [241, 320] on div "× OK Cancel" at bounding box center [573, 274] width 1146 height 548
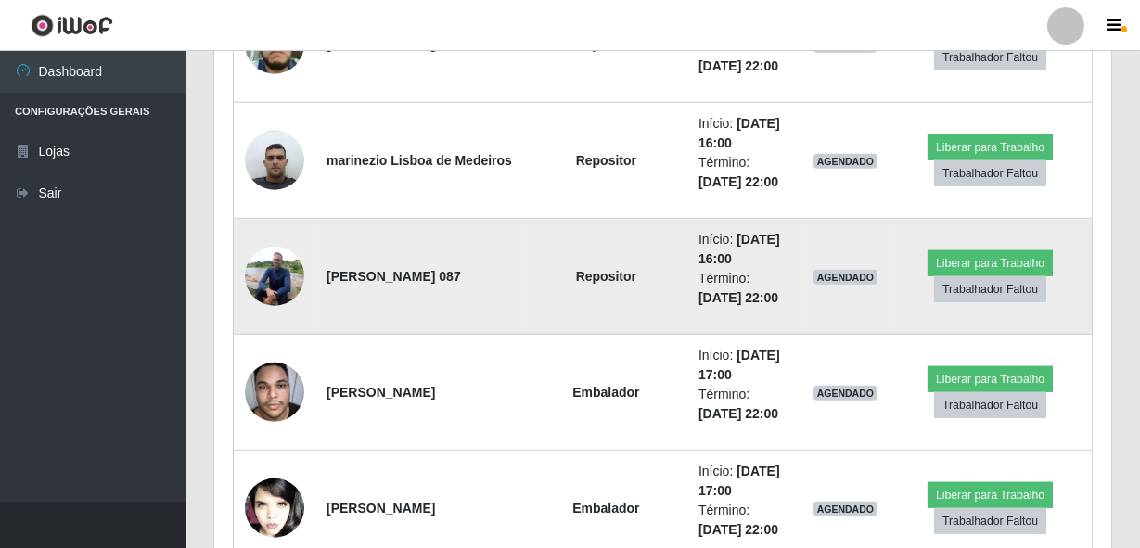
click at [260, 267] on img at bounding box center [274, 276] width 59 height 79
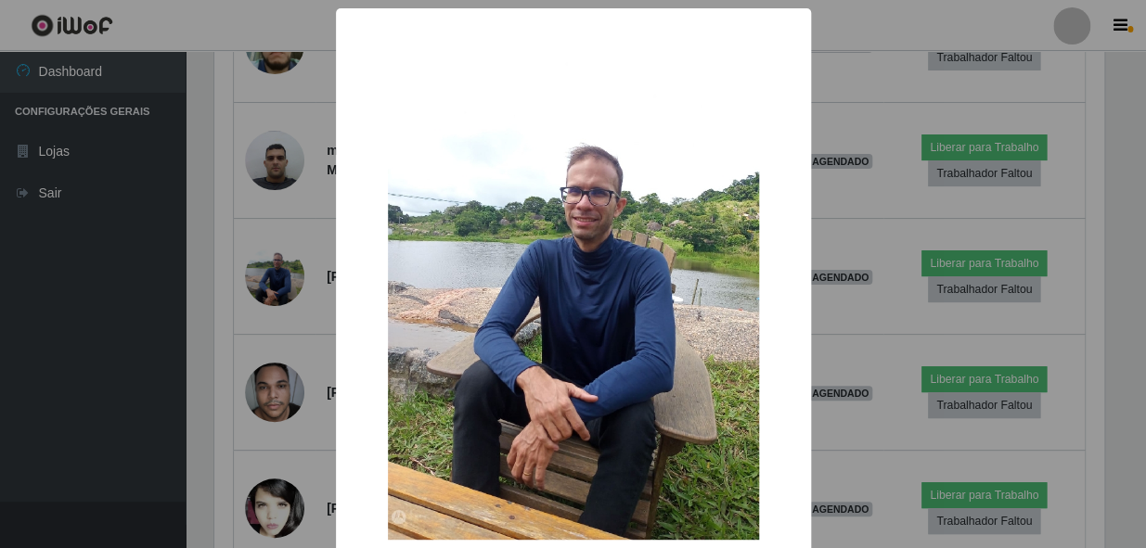
click at [175, 353] on div "× OK Cancel" at bounding box center [573, 274] width 1146 height 548
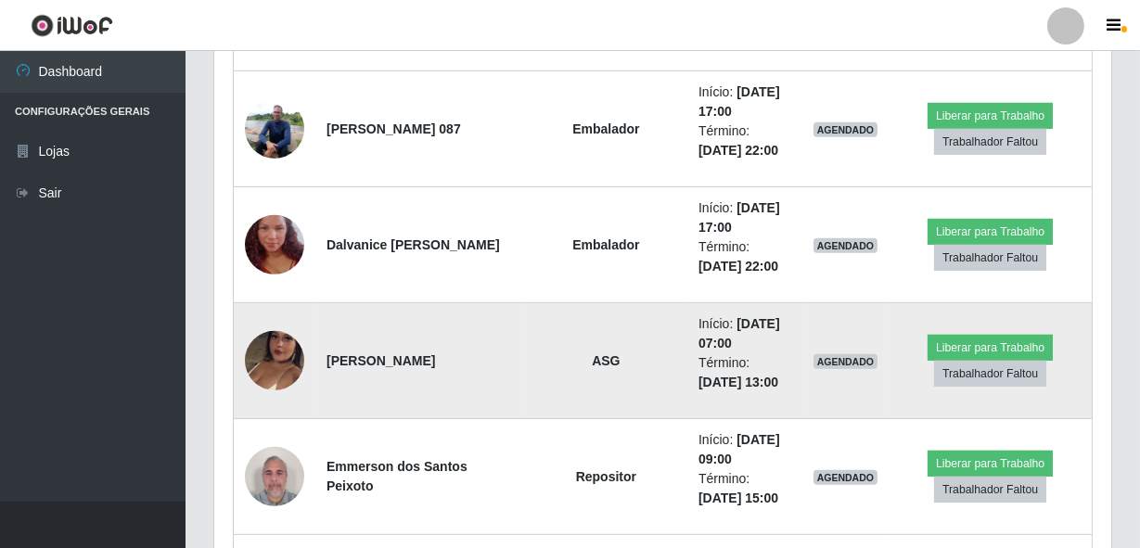
click at [264, 351] on img at bounding box center [274, 361] width 59 height 106
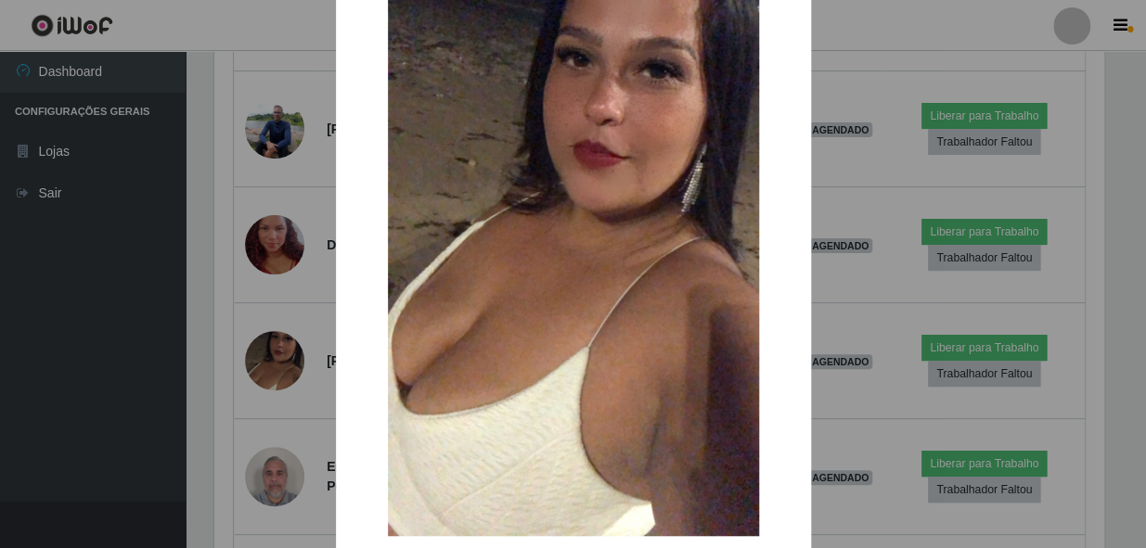
click at [218, 362] on div "× OK Cancel" at bounding box center [573, 274] width 1146 height 548
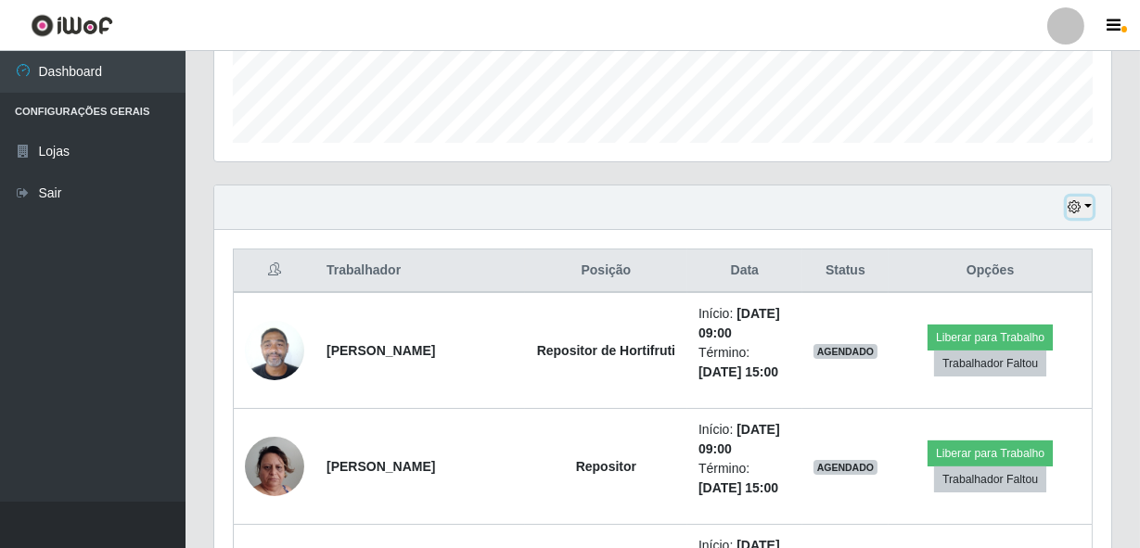
click at [1072, 209] on icon "button" at bounding box center [1074, 206] width 13 height 13
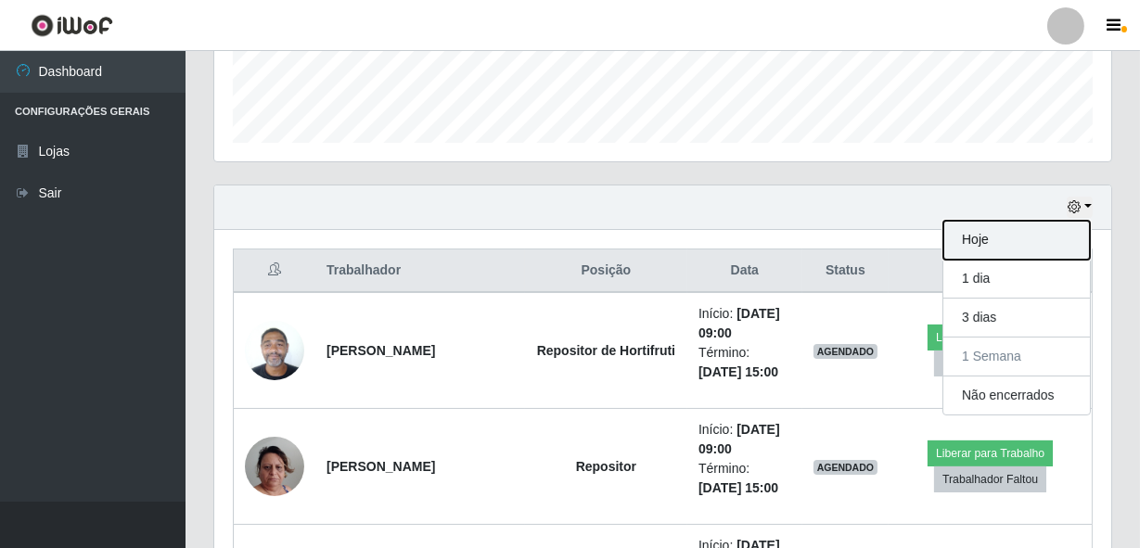
click at [993, 242] on button "Hoje" at bounding box center [1016, 240] width 147 height 39
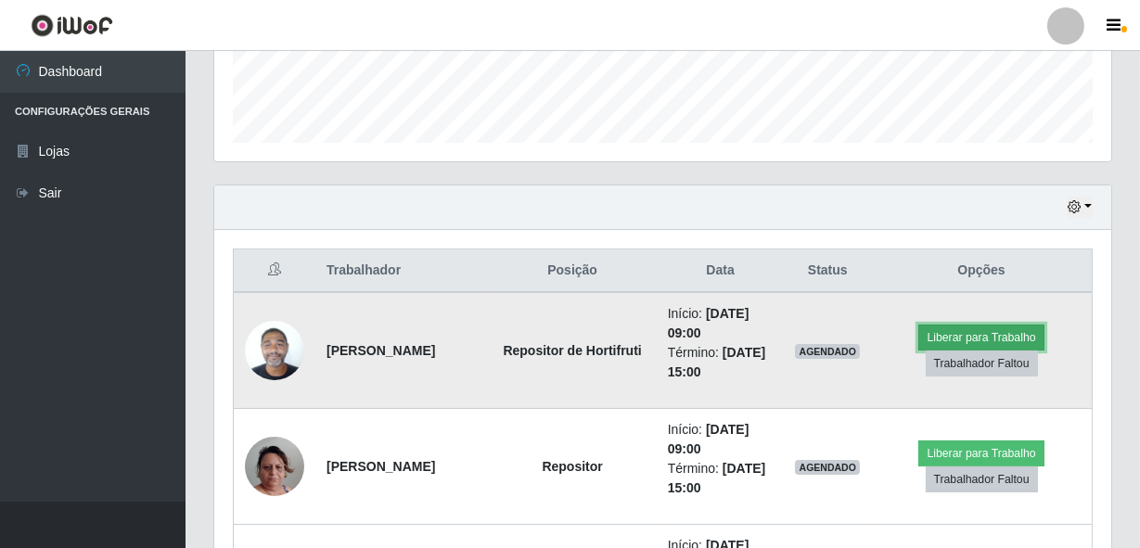
click at [987, 325] on button "Liberar para Trabalho" at bounding box center [980, 338] width 125 height 26
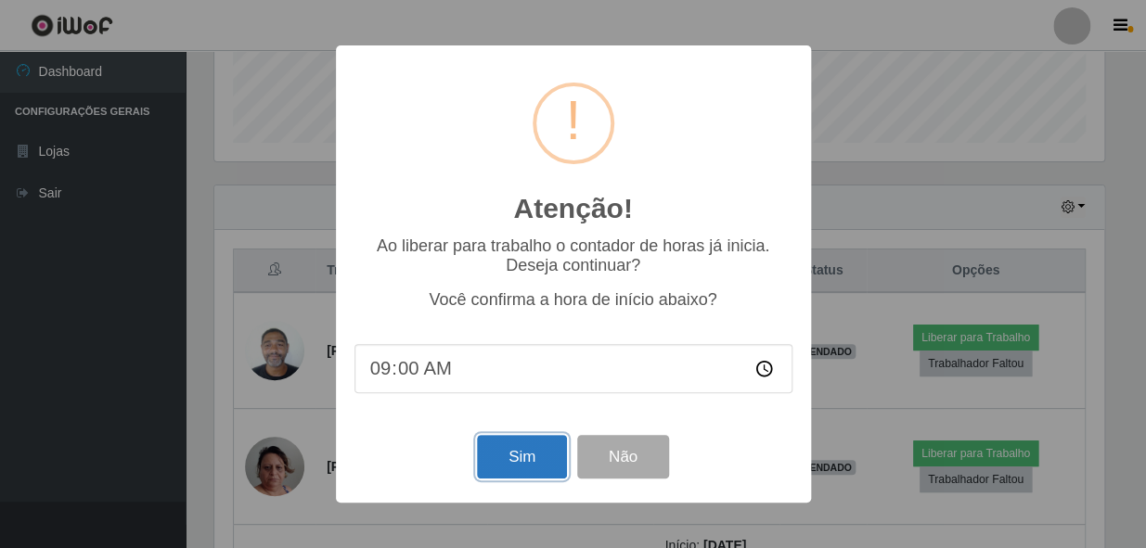
drag, startPoint x: 528, startPoint y: 455, endPoint x: 546, endPoint y: 417, distance: 42.3
click at [528, 454] on button "Sim" at bounding box center [522, 457] width 90 height 44
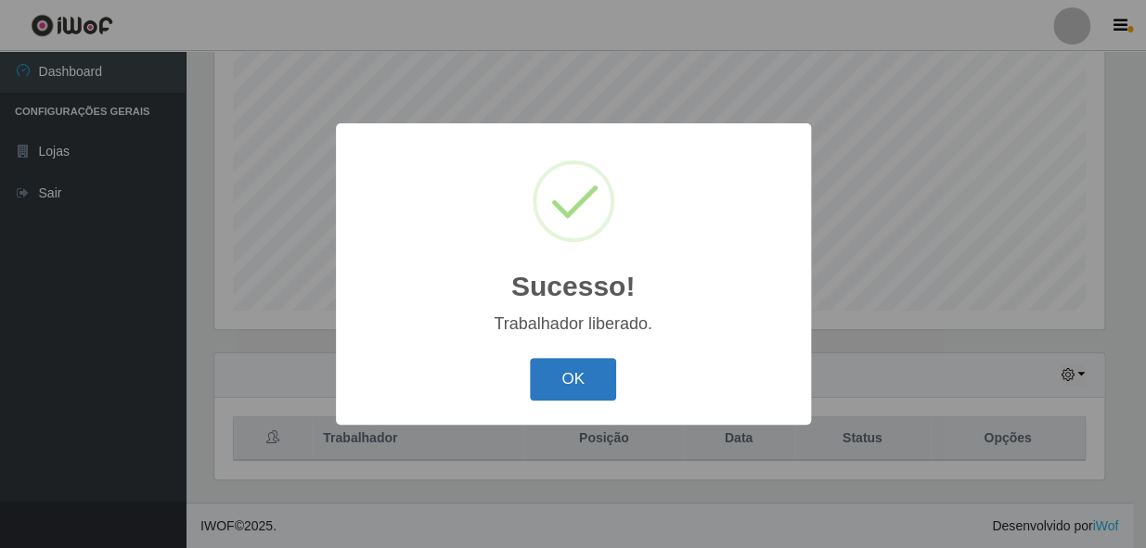
click at [601, 380] on button "OK" at bounding box center [573, 380] width 86 height 44
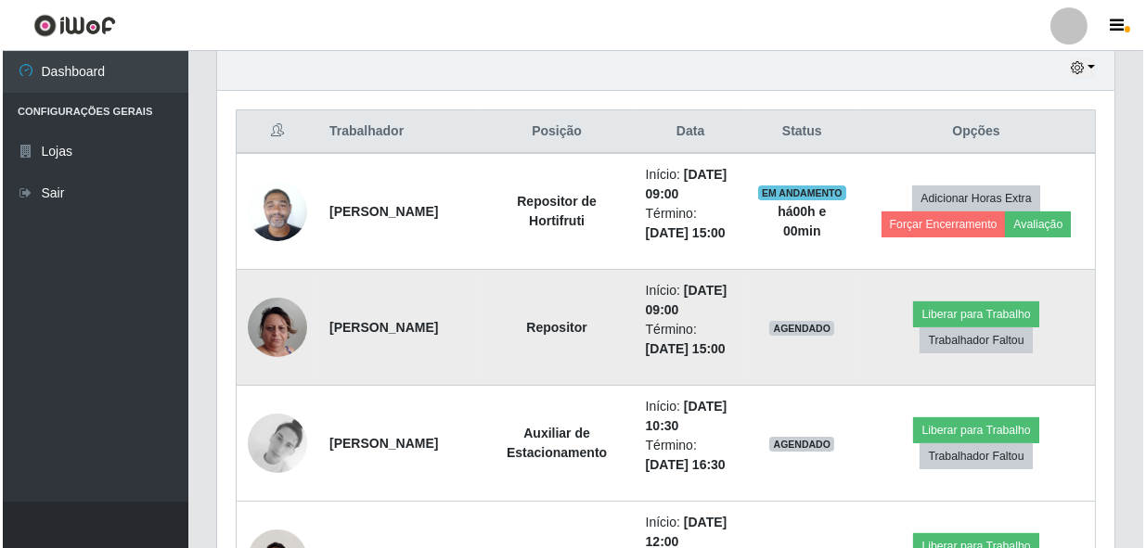
scroll to position [689, 0]
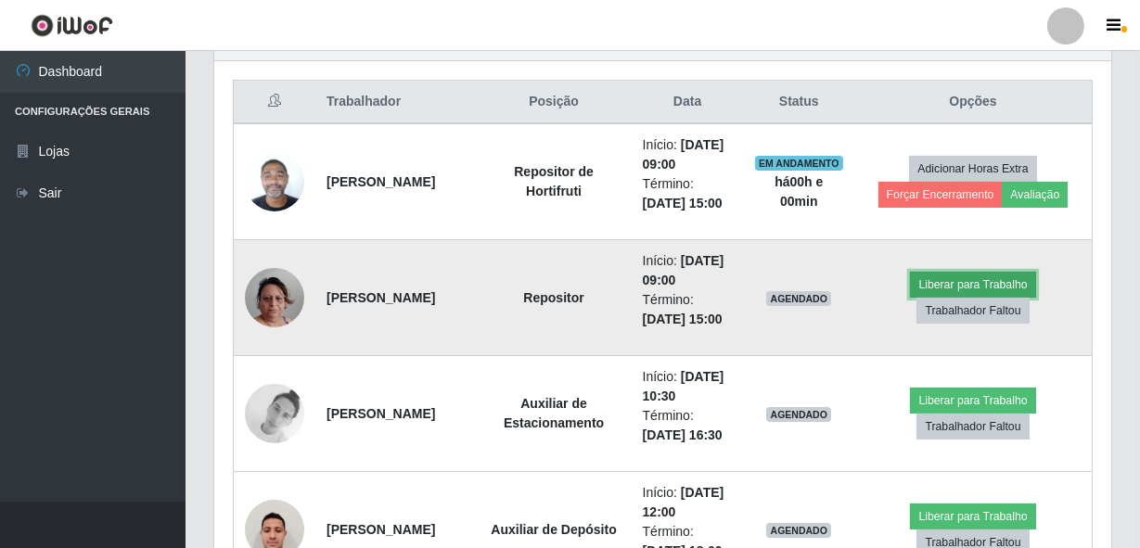
click at [940, 298] on button "Liberar para Trabalho" at bounding box center [972, 285] width 125 height 26
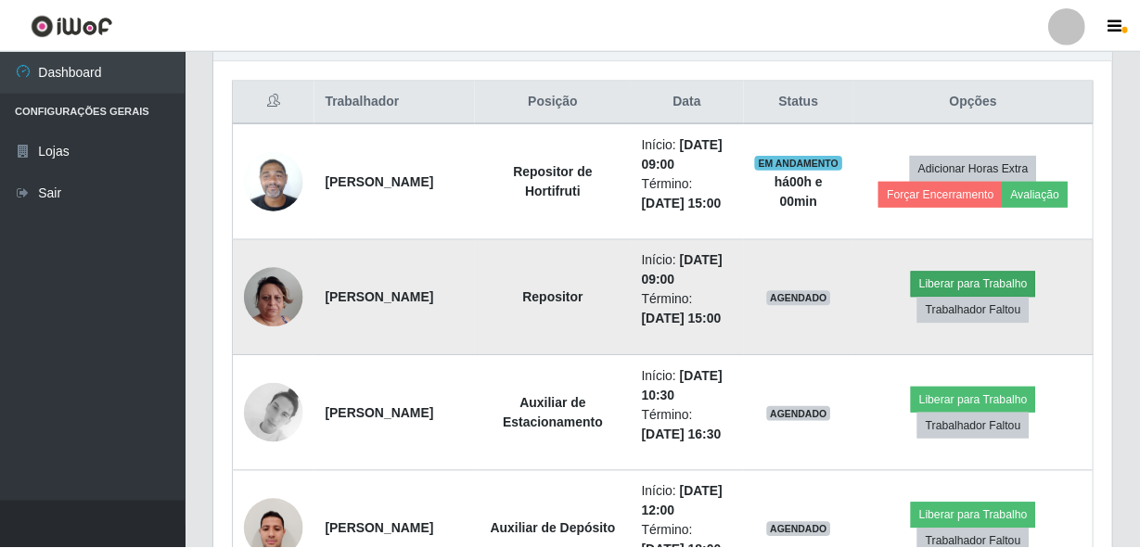
scroll to position [385, 889]
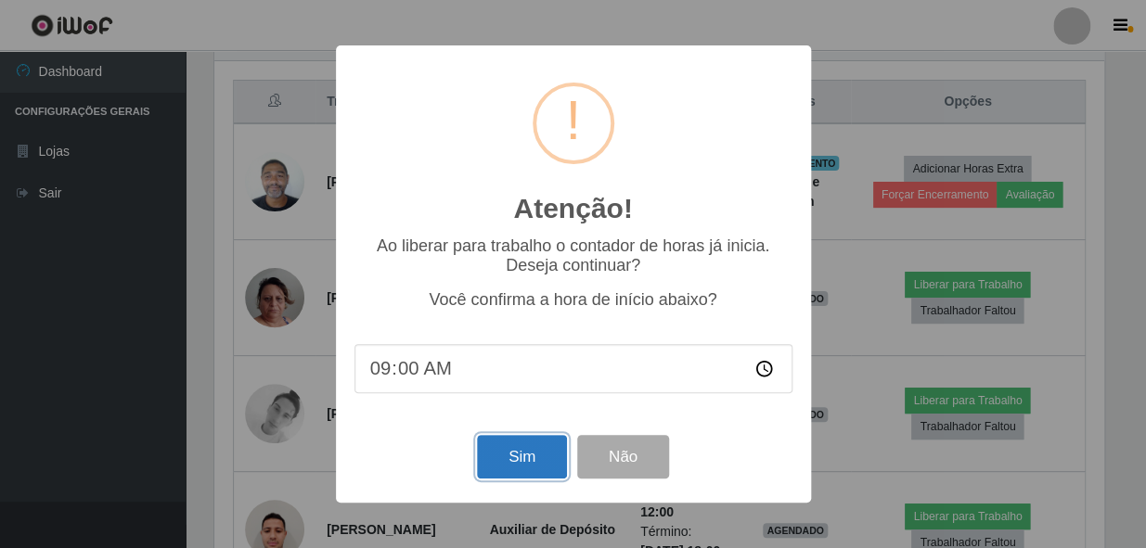
click at [547, 453] on button "Sim" at bounding box center [522, 457] width 90 height 44
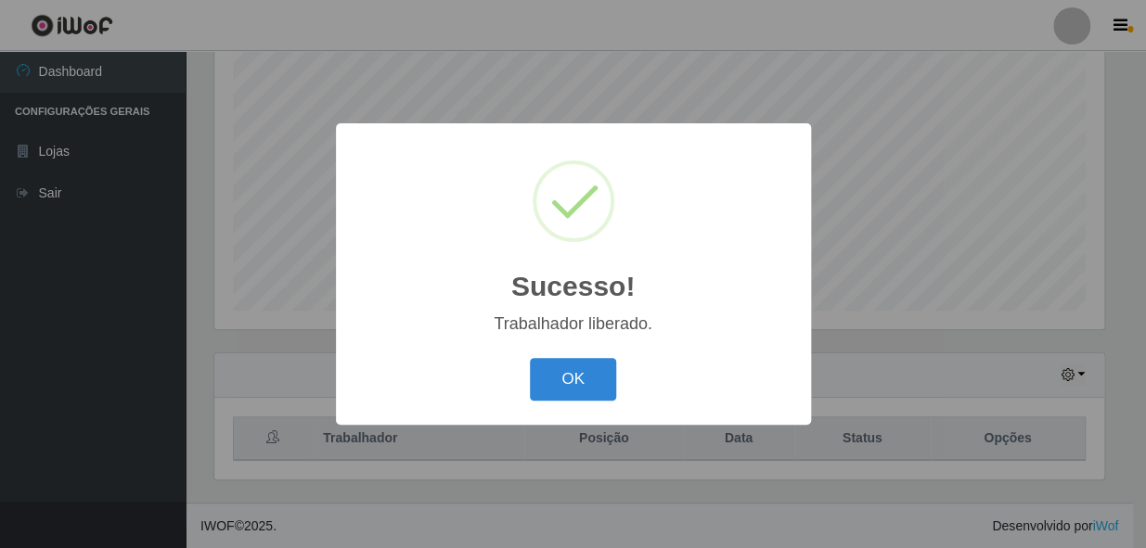
click at [530, 358] on button "OK" at bounding box center [573, 380] width 86 height 44
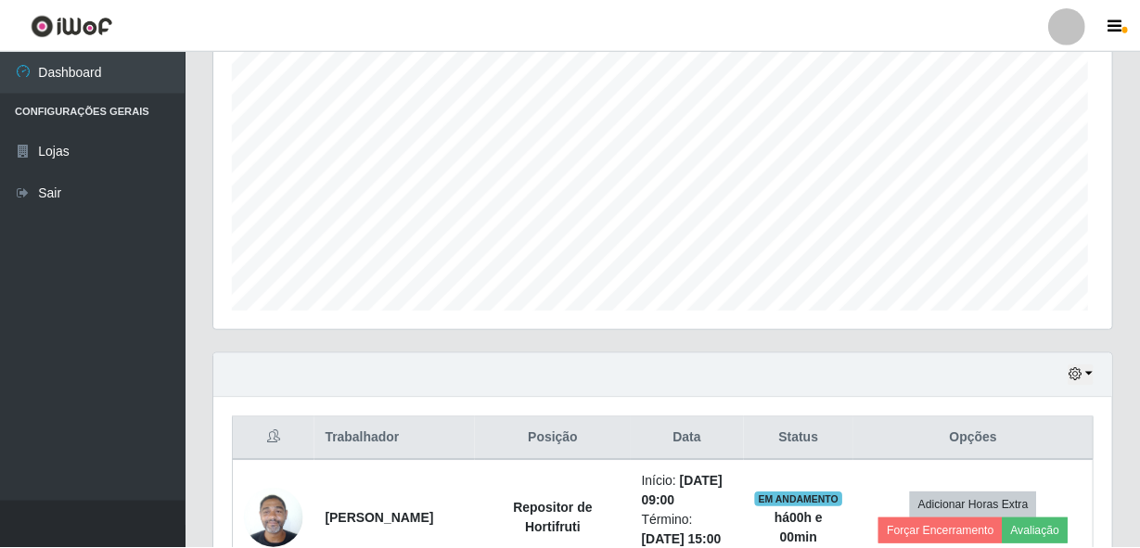
scroll to position [385, 897]
